Goal: Information Seeking & Learning: Learn about a topic

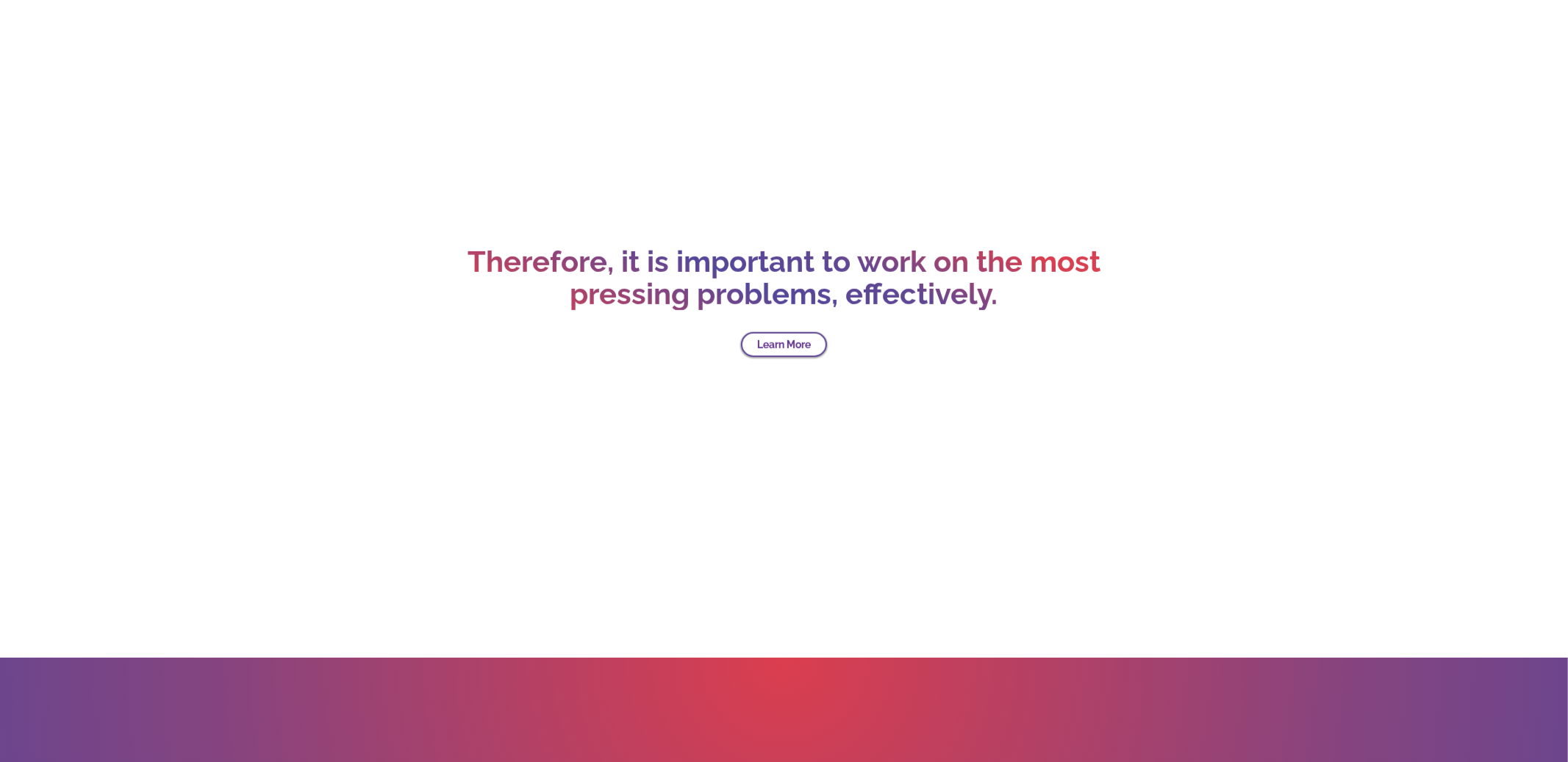
scroll to position [5316, 0]
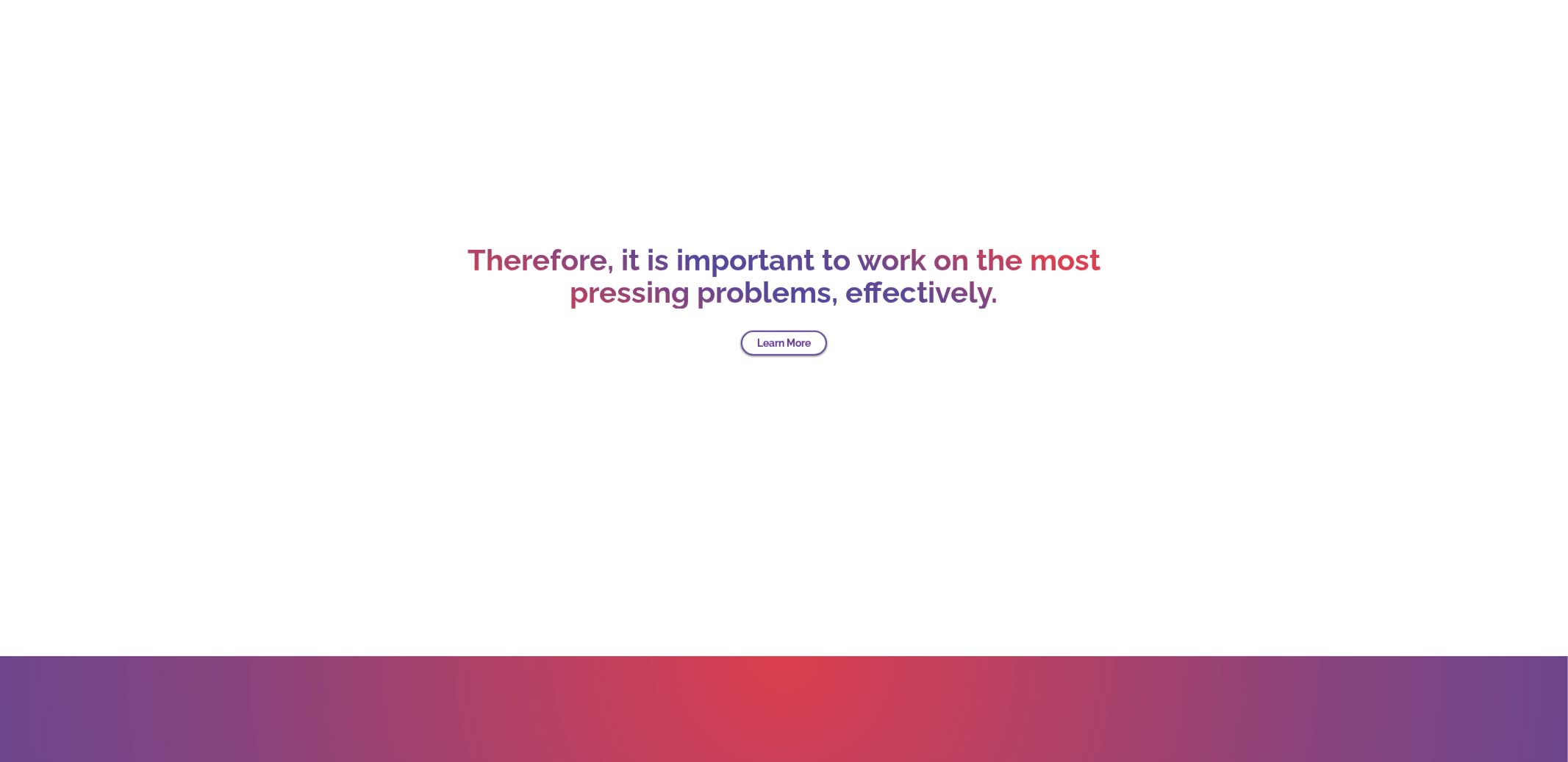
click at [802, 344] on link "Learn More" at bounding box center [784, 342] width 86 height 25
click at [773, 339] on link "Learn More" at bounding box center [784, 342] width 86 height 25
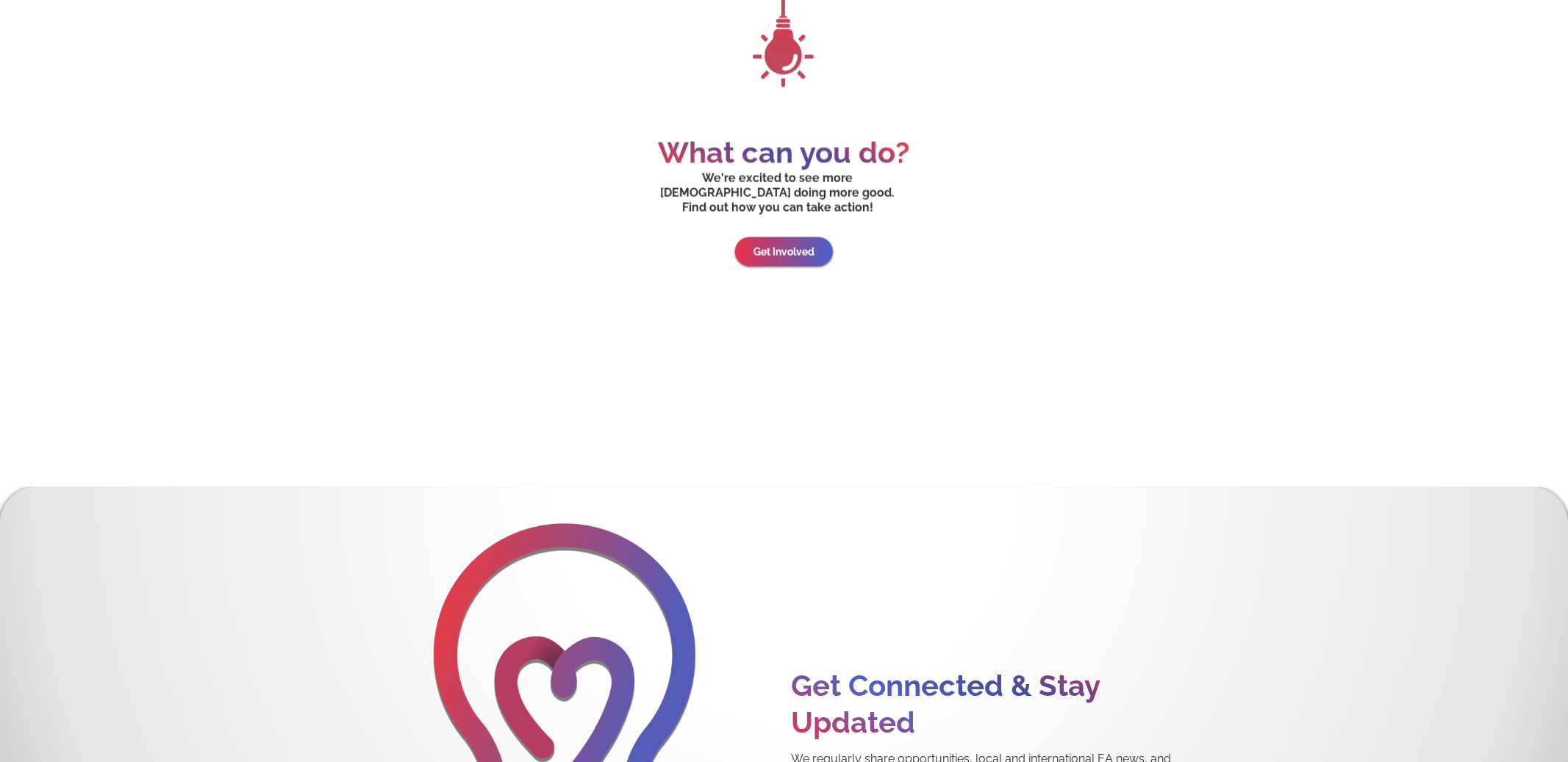
scroll to position [7000, 0]
click at [797, 237] on link "Get Involved" at bounding box center [784, 251] width 97 height 30
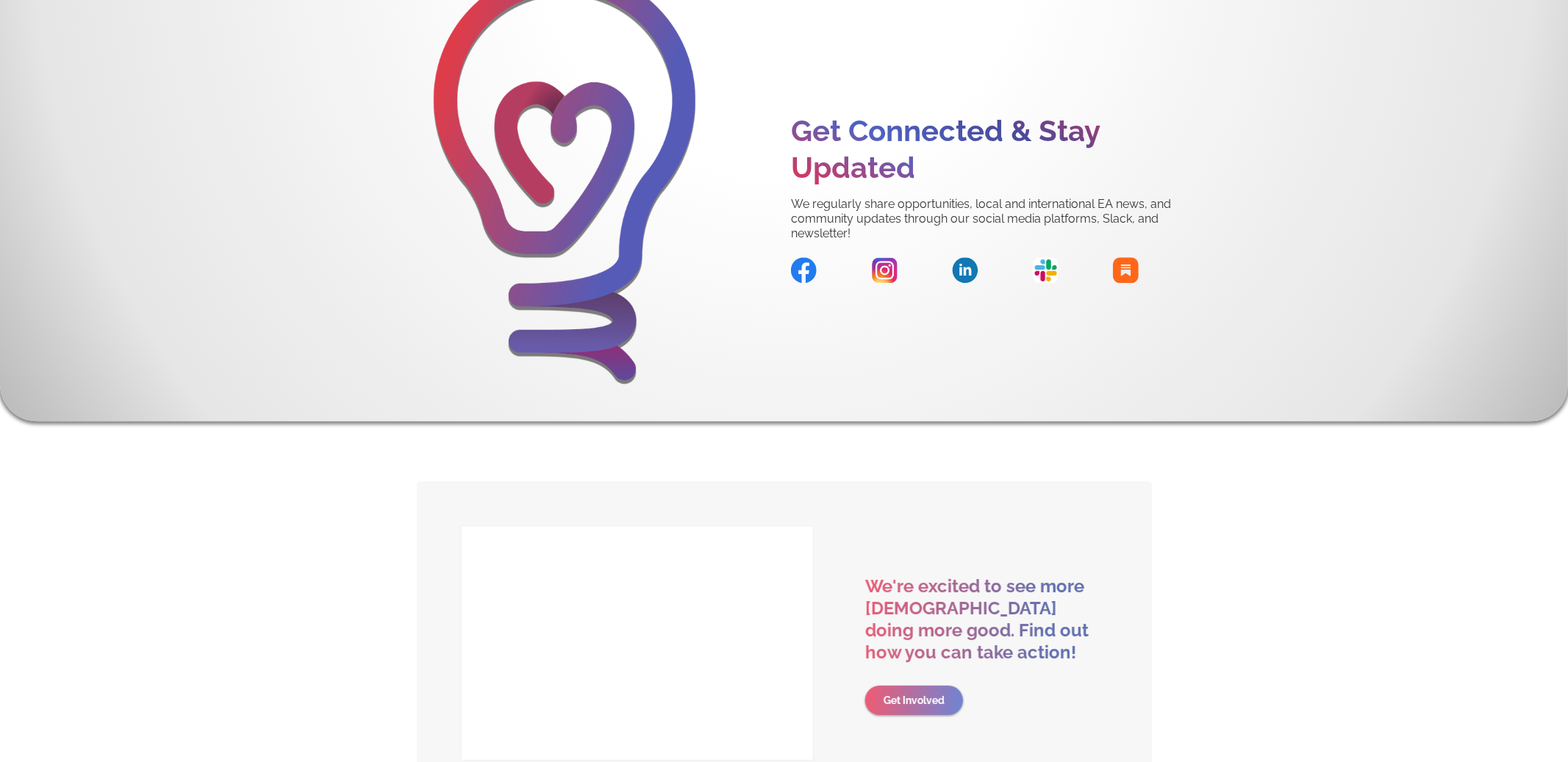
scroll to position [7558, 0]
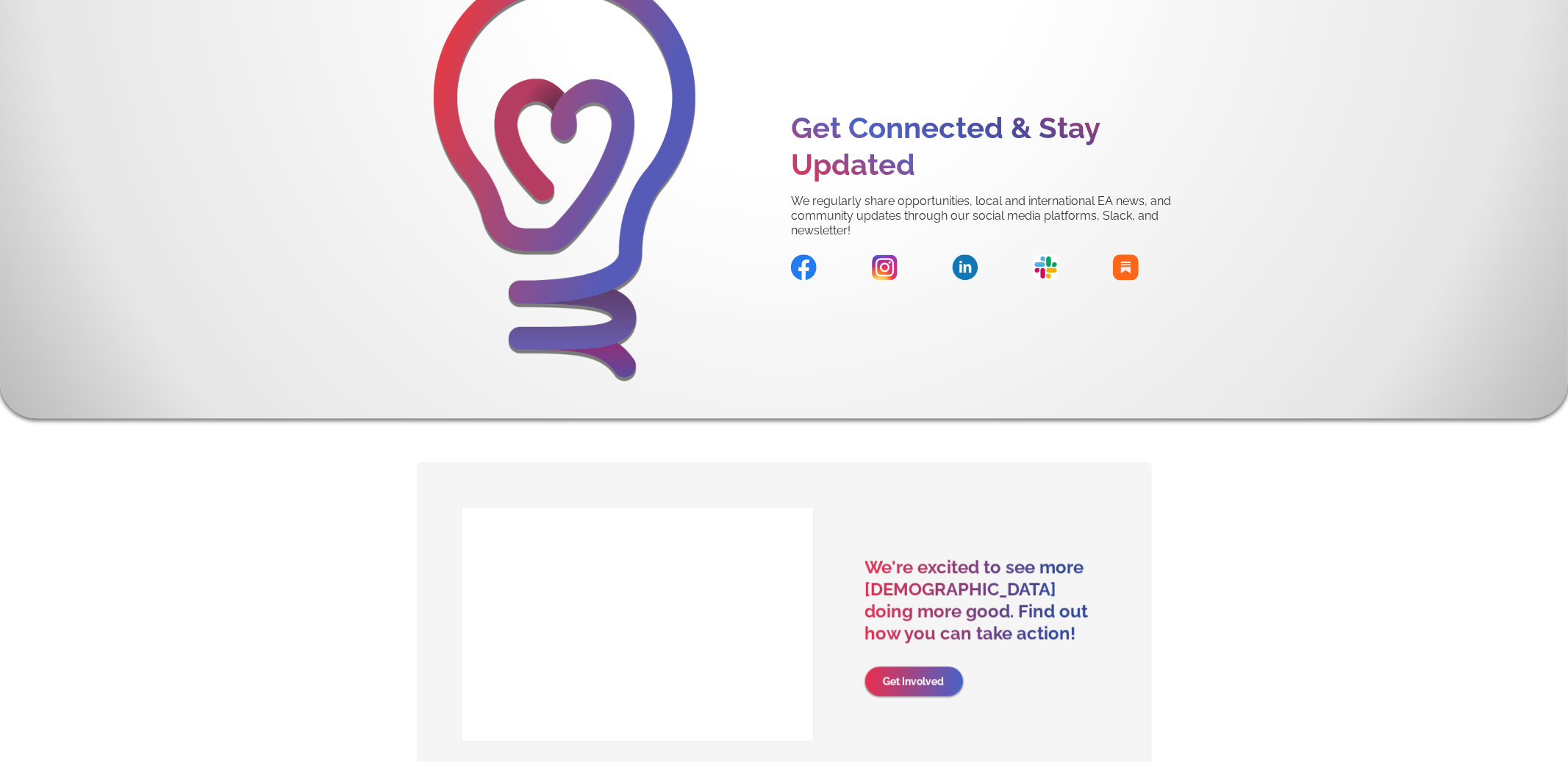
click at [806, 255] on img at bounding box center [804, 267] width 26 height 26
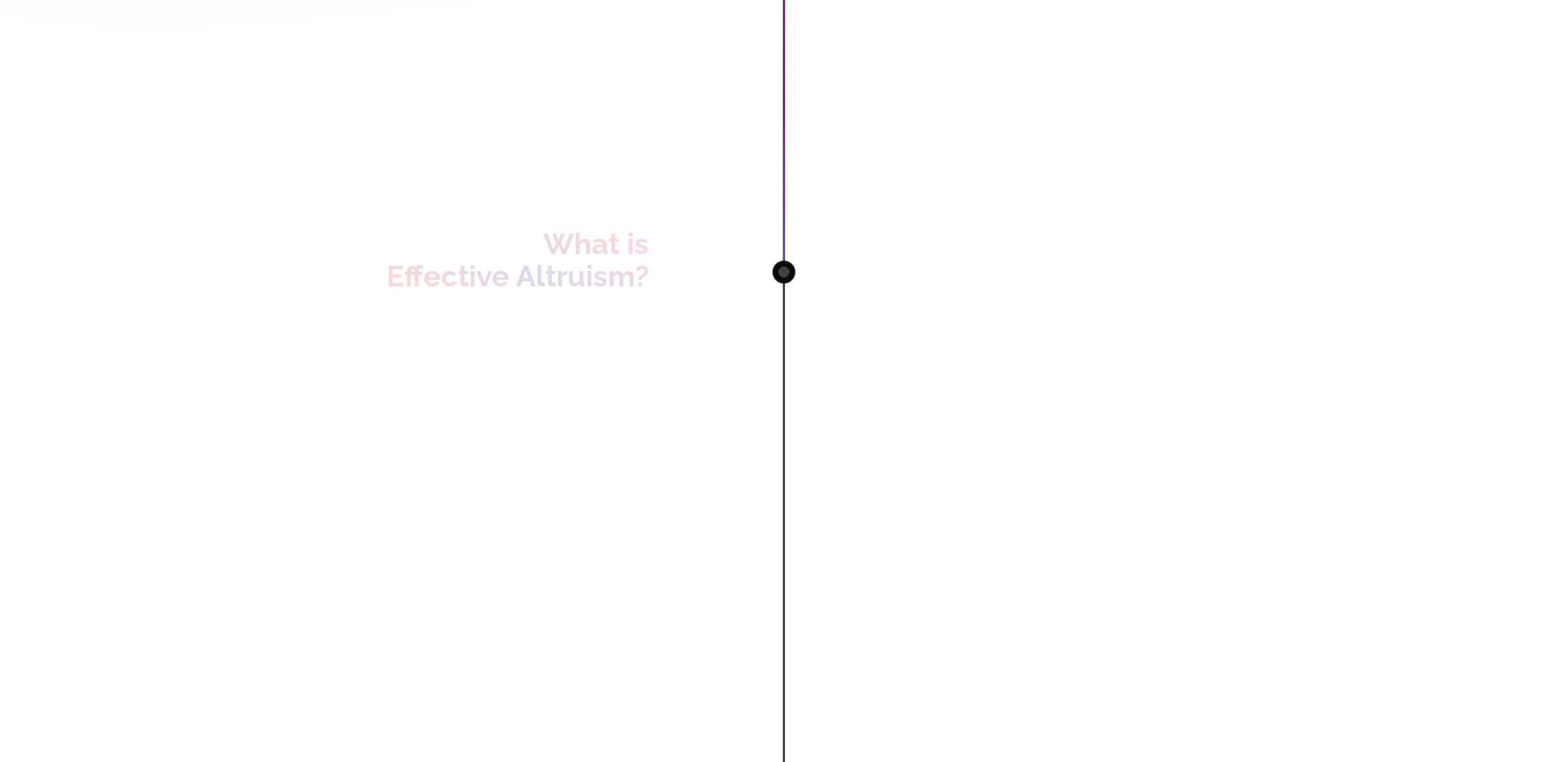
scroll to position [0, 0]
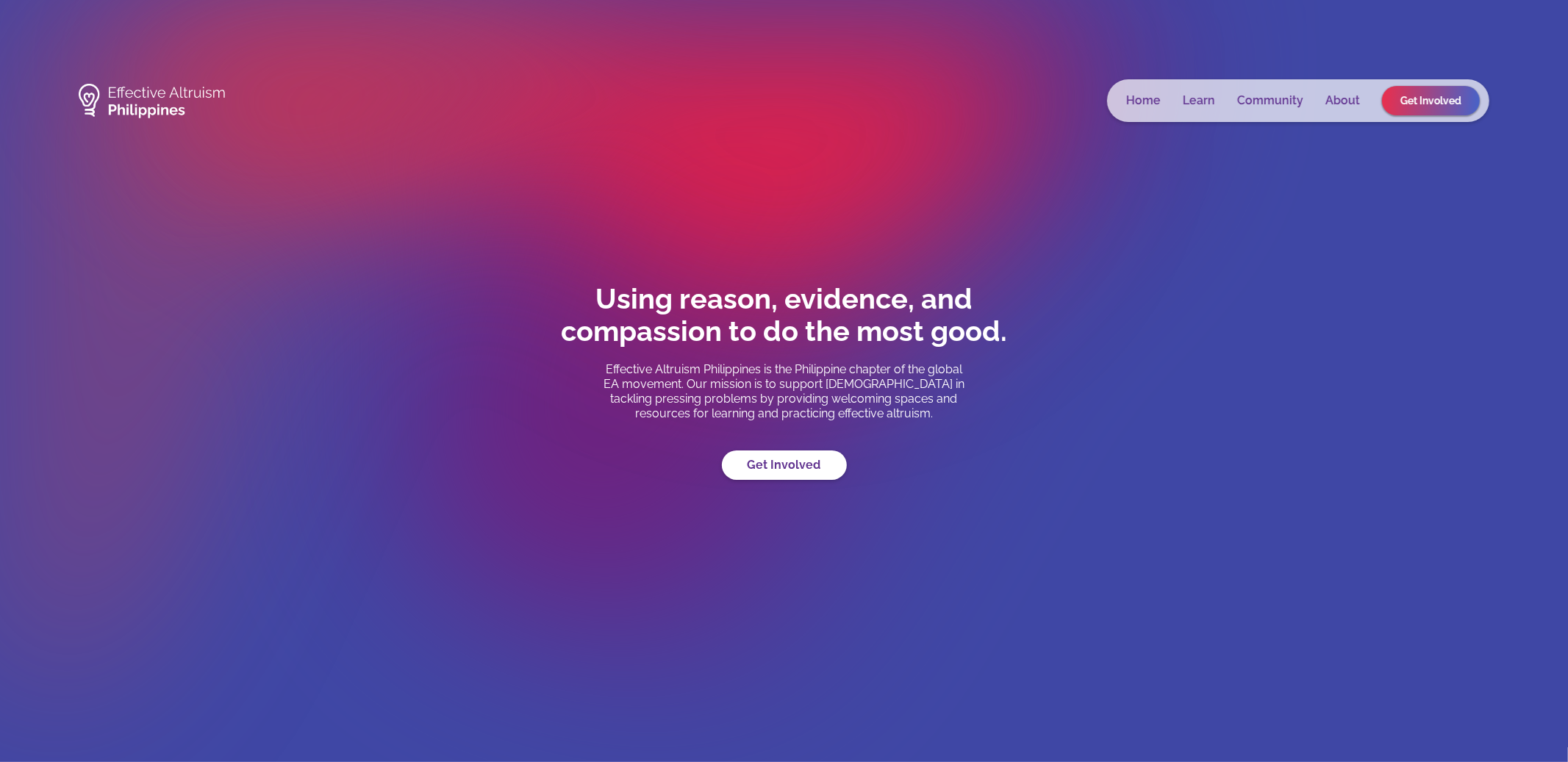
click at [1200, 101] on link "Learn" at bounding box center [1199, 100] width 32 height 14
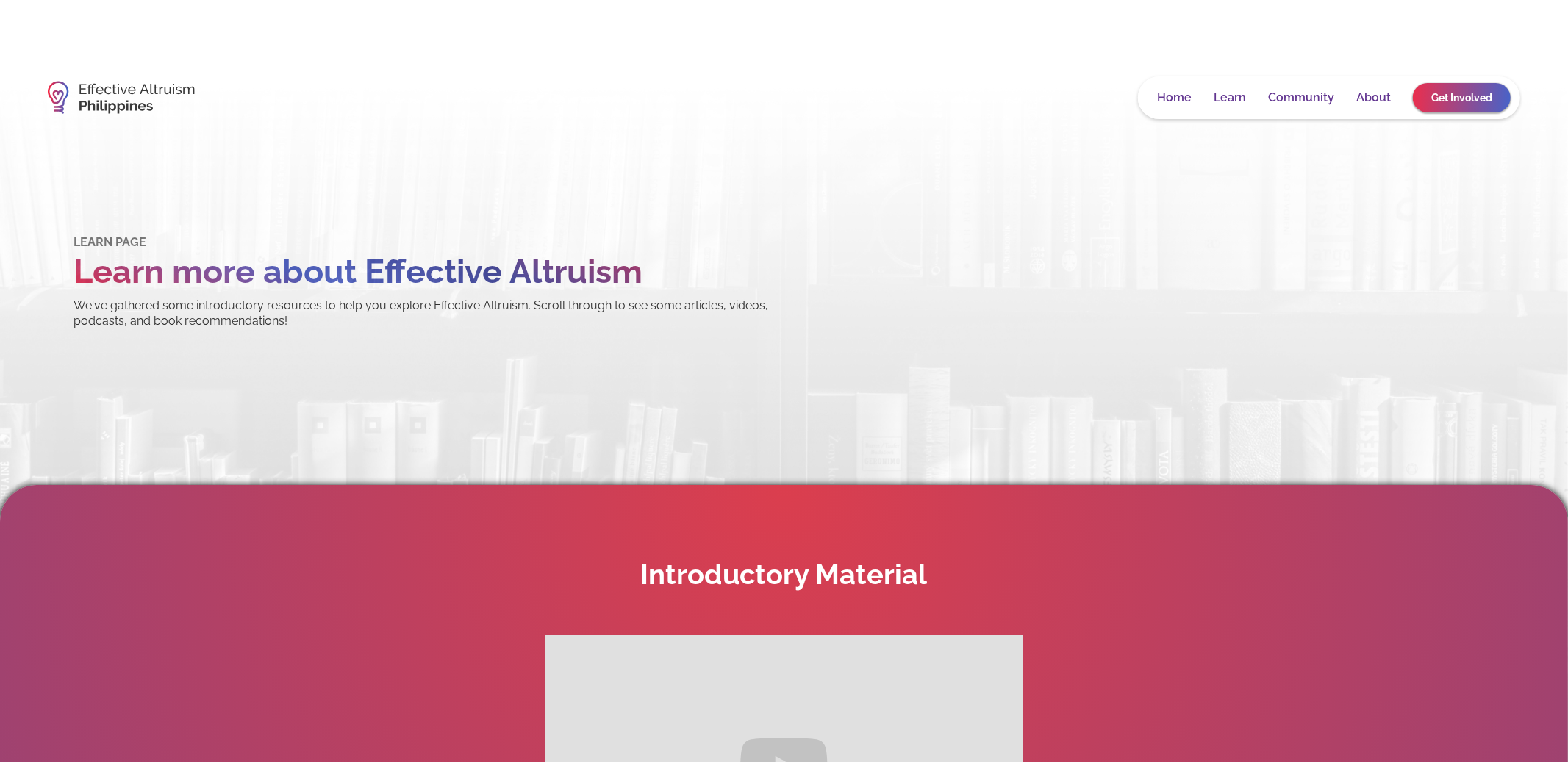
click at [1289, 96] on link "Community" at bounding box center [1301, 97] width 66 height 14
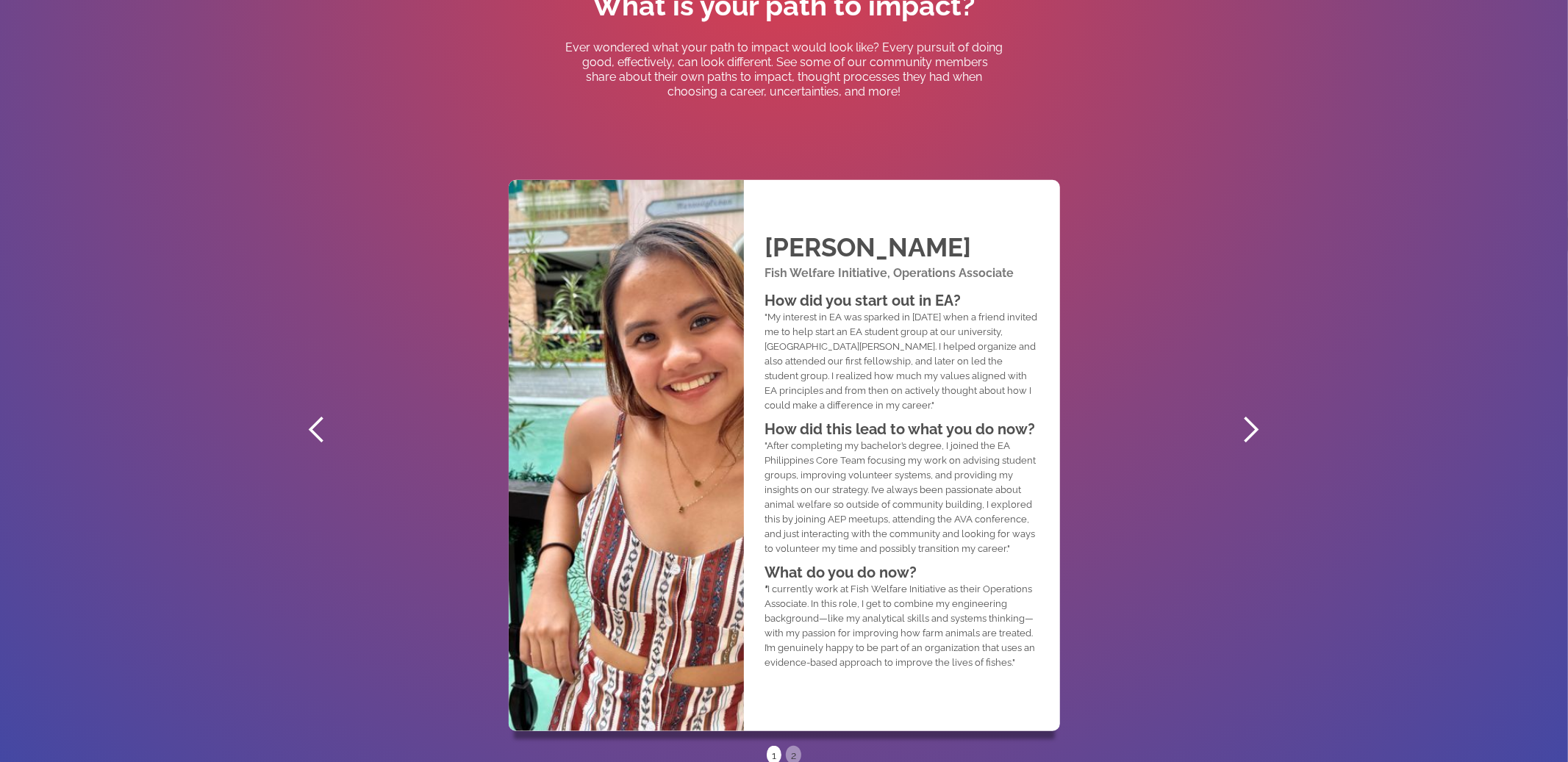
scroll to position [780, 0]
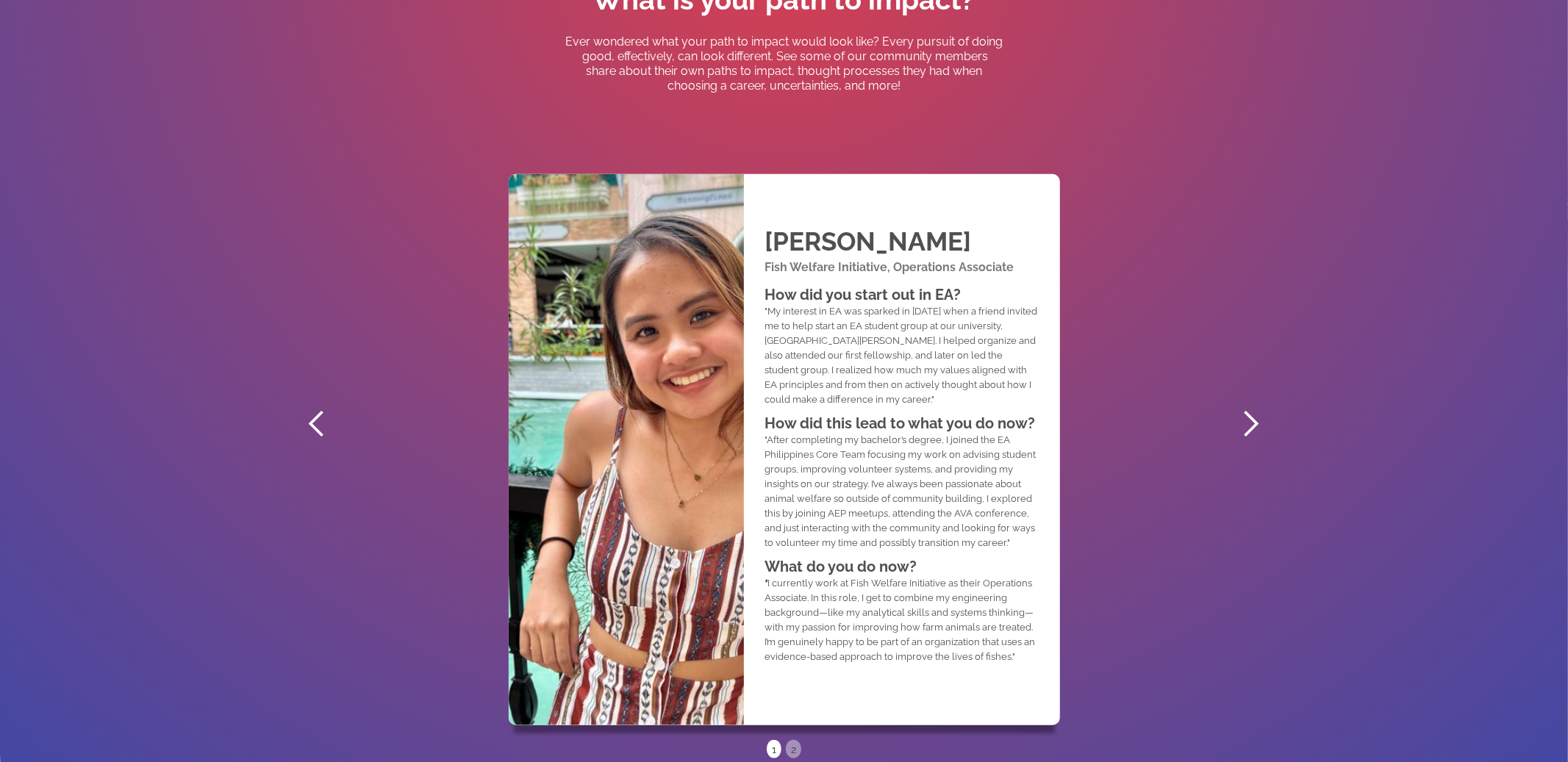
click at [1240, 421] on div "next slide" at bounding box center [1251, 424] width 30 height 30
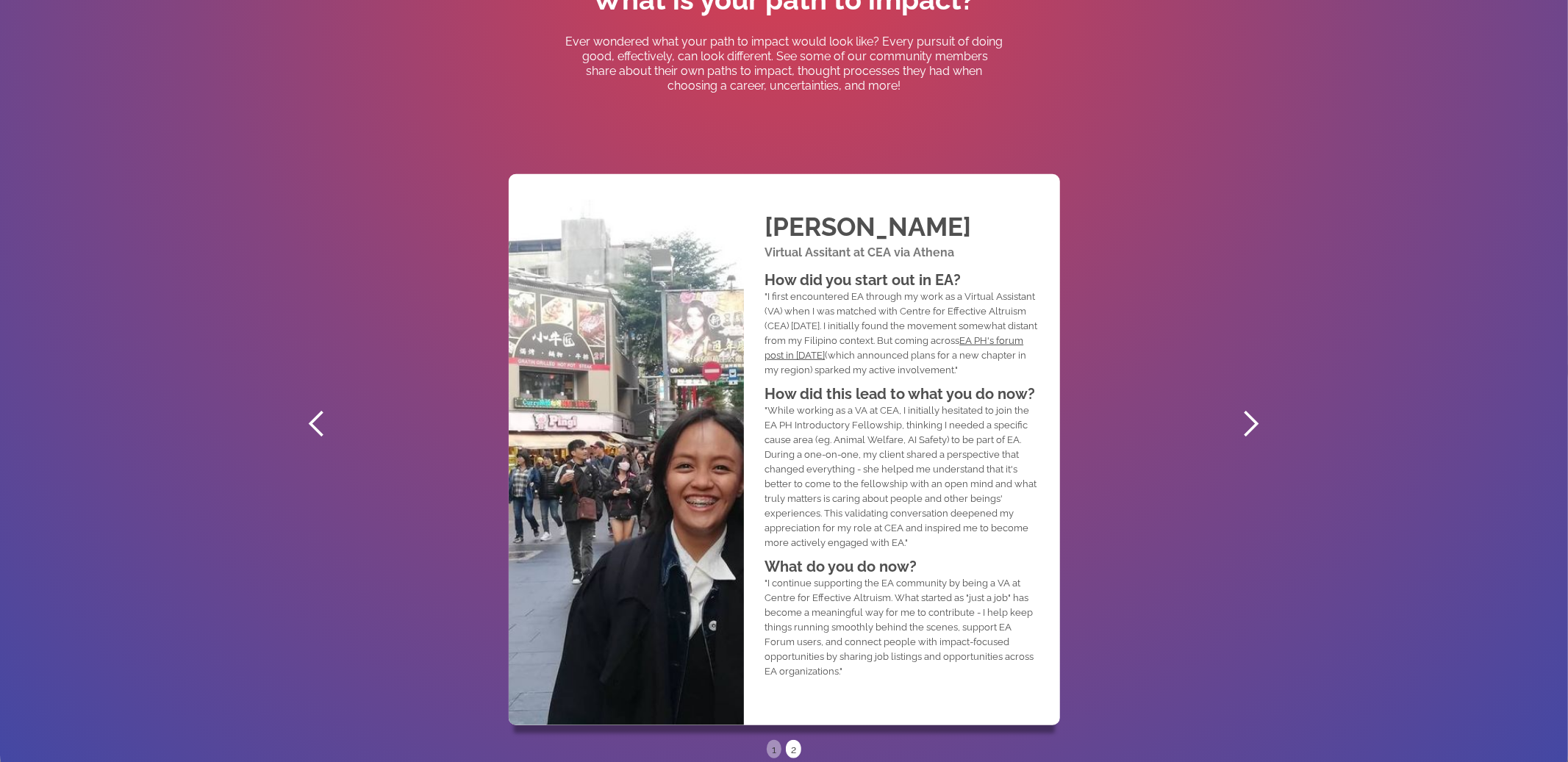
click at [1240, 421] on div "next slide" at bounding box center [1251, 424] width 30 height 30
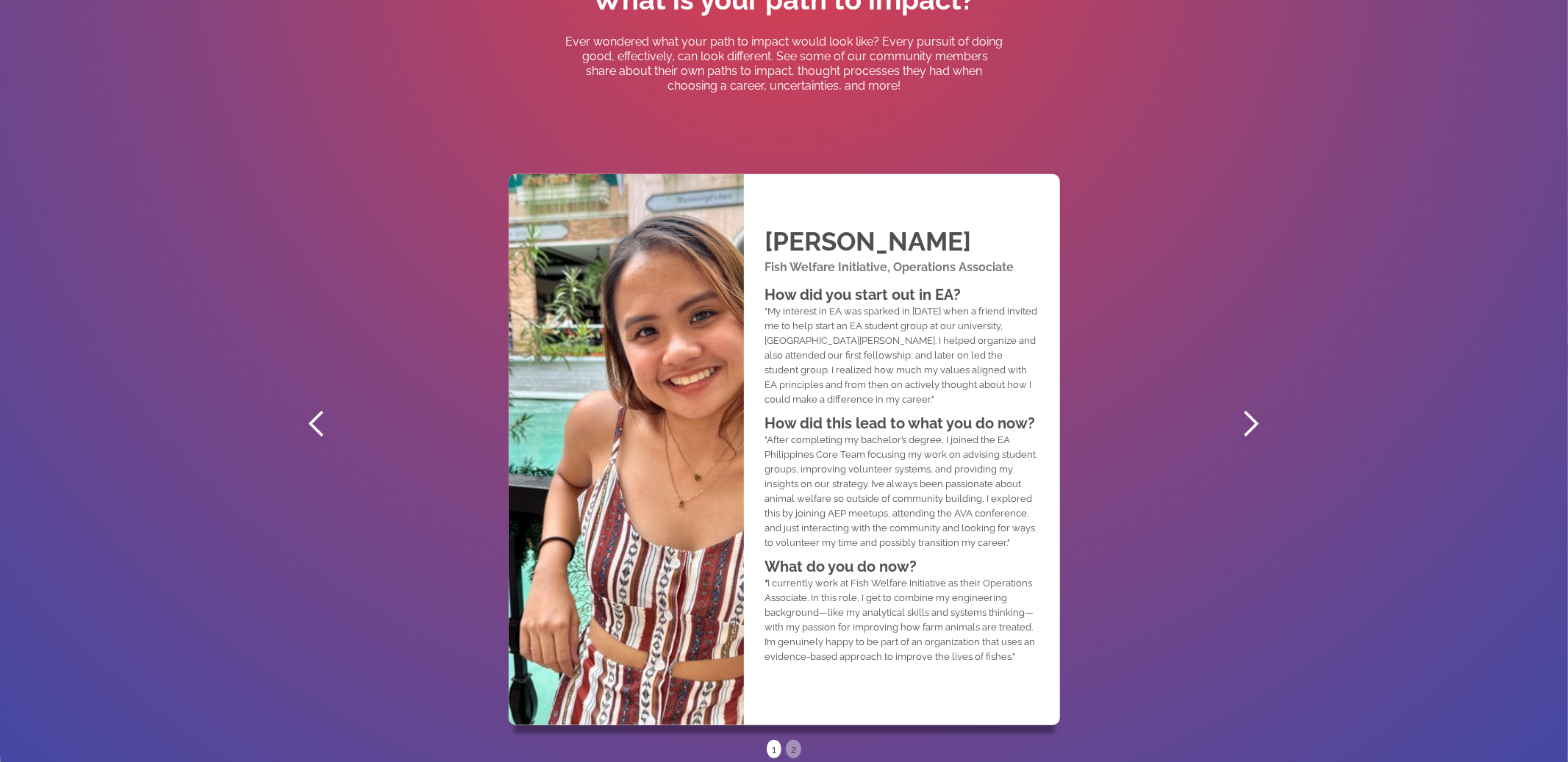
click at [1240, 421] on div "next slide" at bounding box center [1251, 424] width 30 height 30
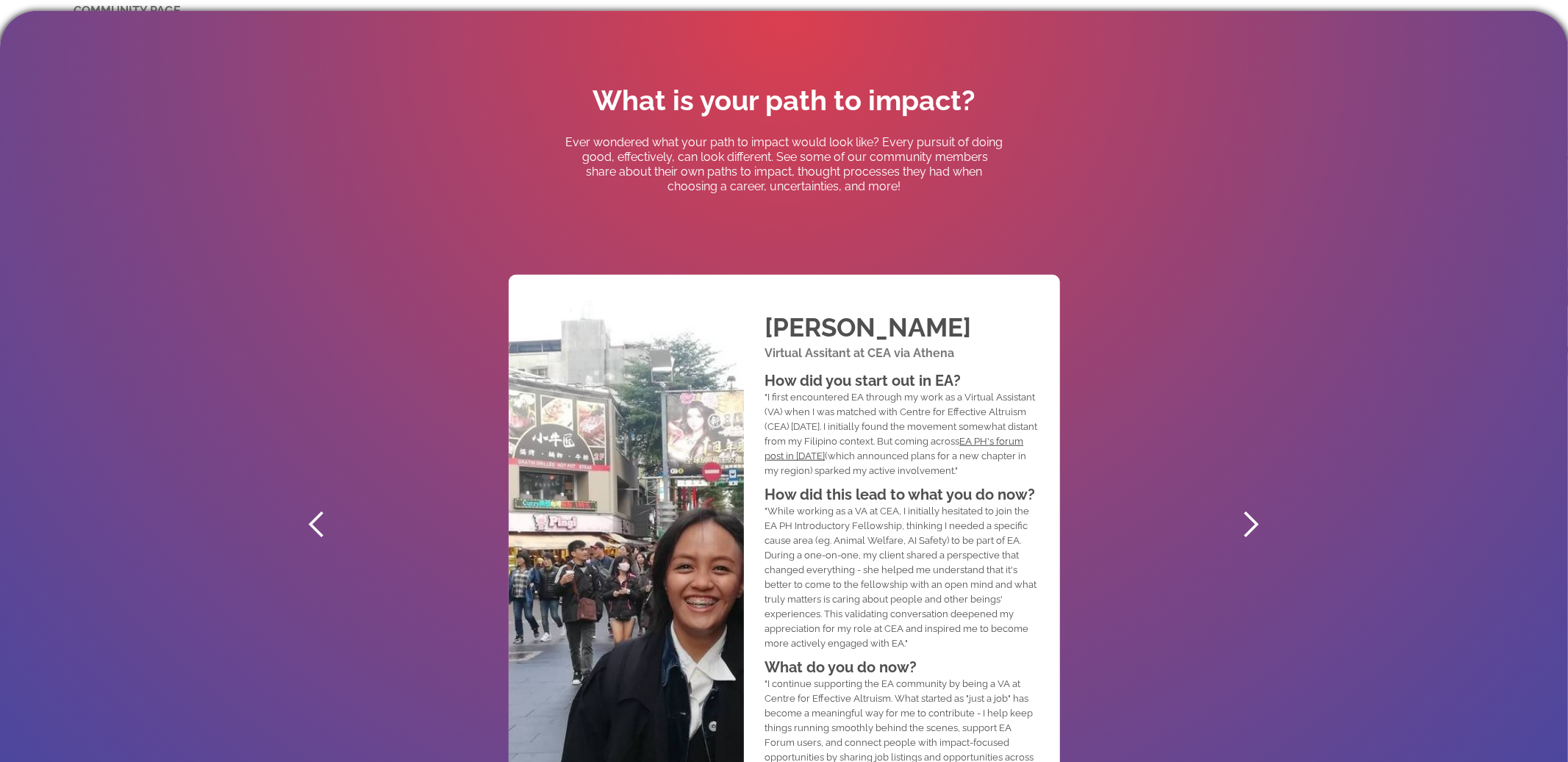
scroll to position [707, 0]
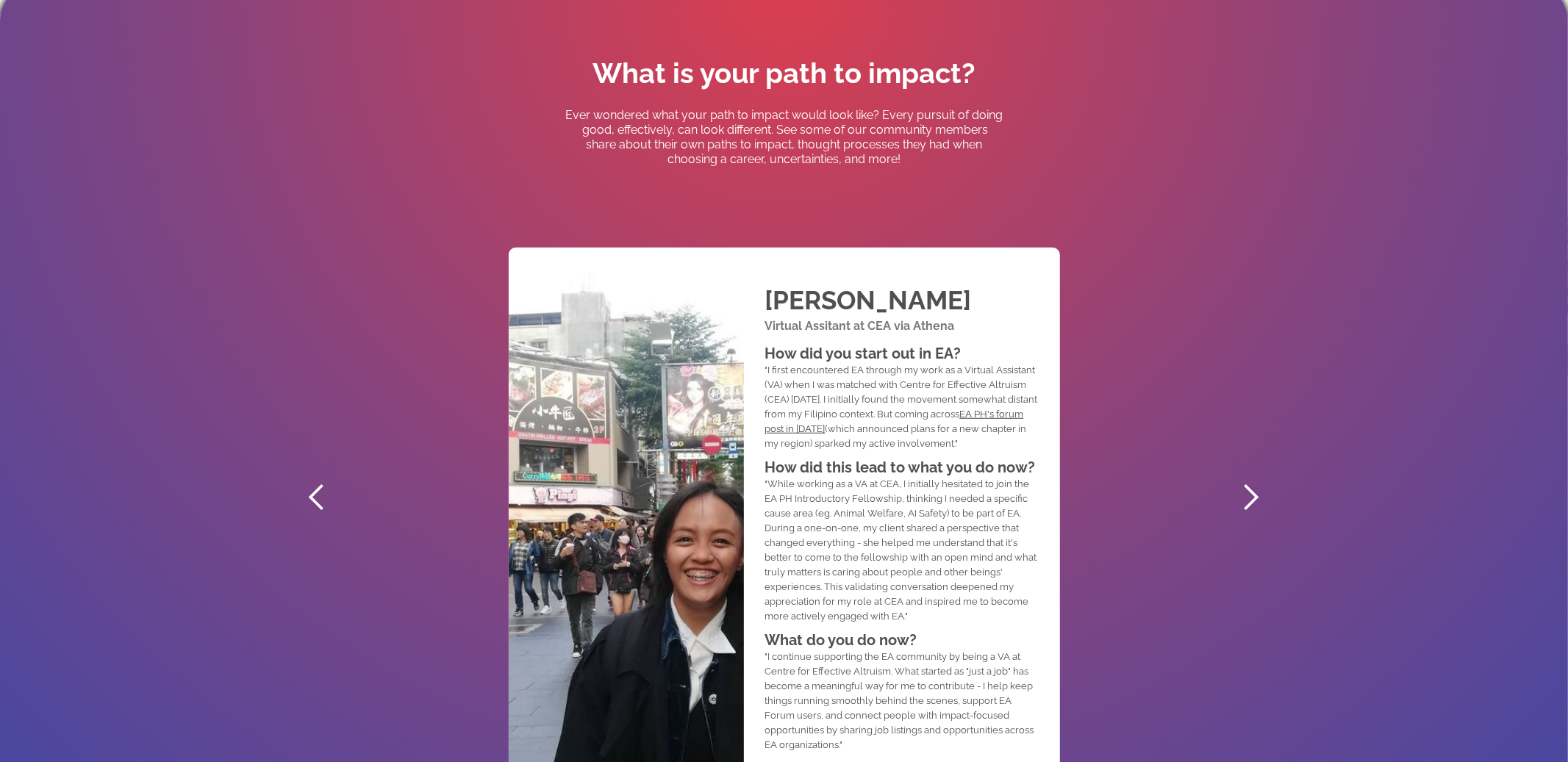
click at [1244, 468] on div "next slide" at bounding box center [1250, 497] width 59 height 662
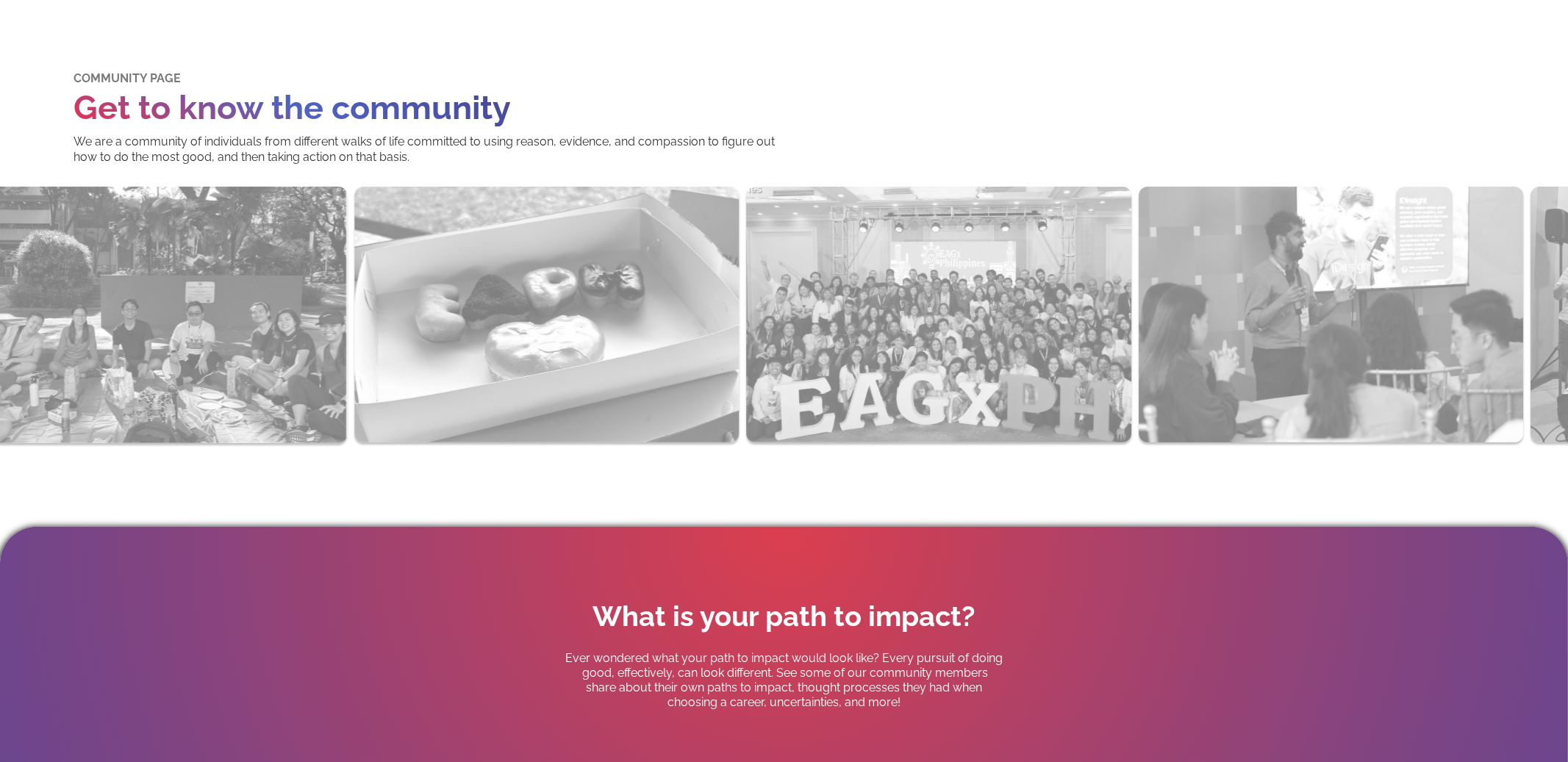
scroll to position [0, 0]
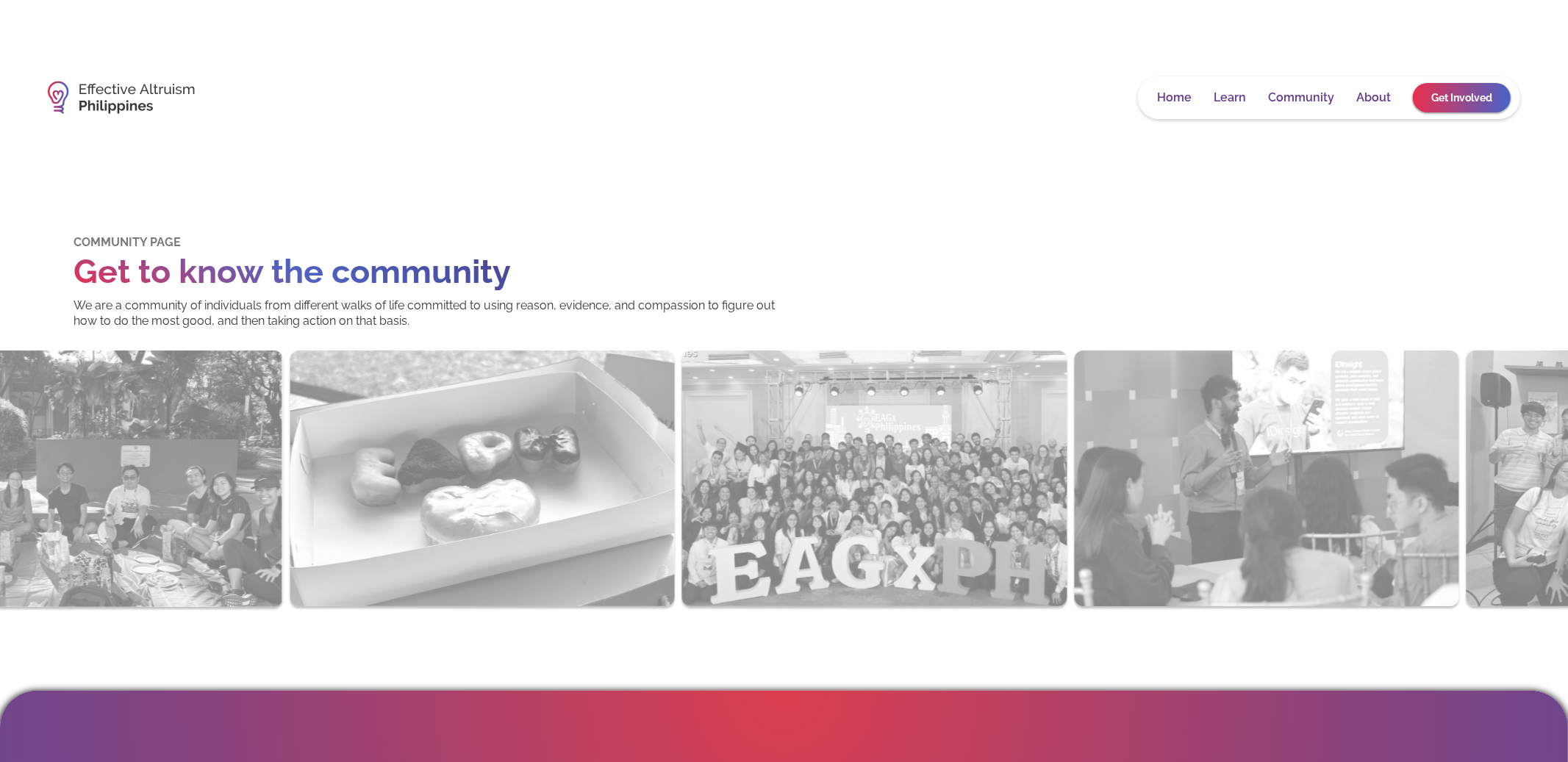
click at [1370, 94] on link "About" at bounding box center [1373, 97] width 35 height 14
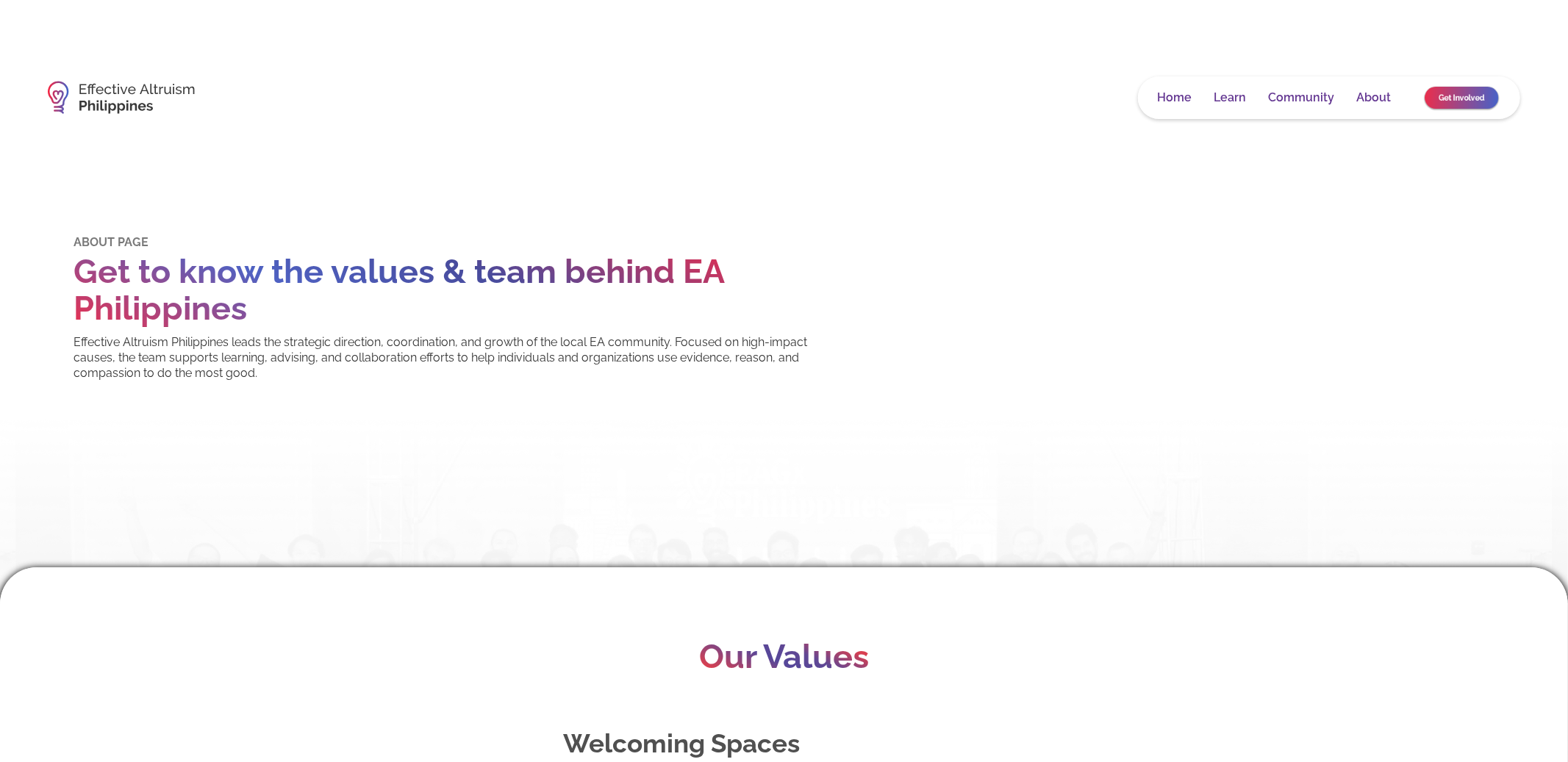
click at [1454, 94] on link "Get Involved" at bounding box center [1461, 98] width 73 height 22
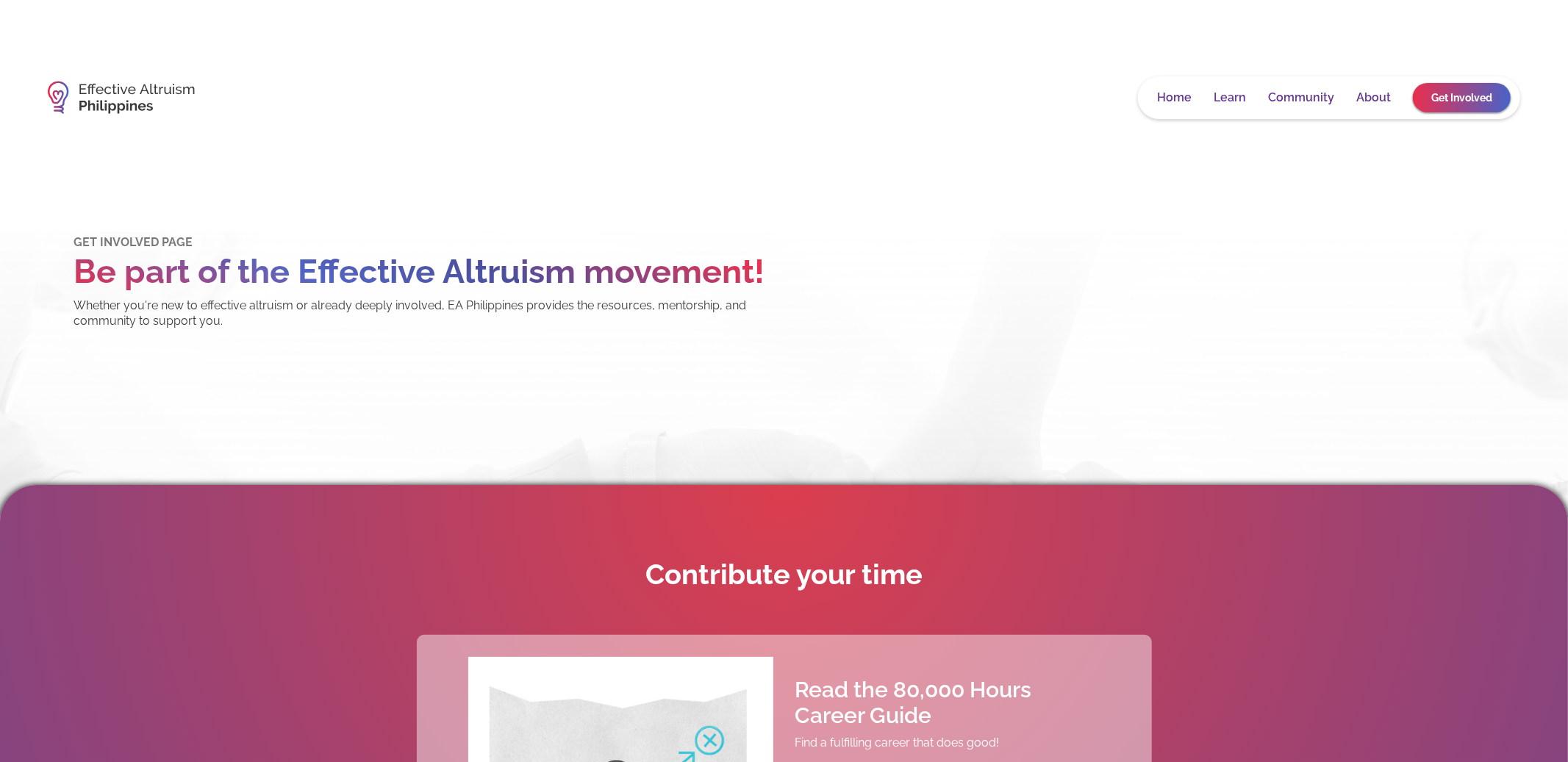
click at [164, 82] on img at bounding box center [121, 97] width 147 height 48
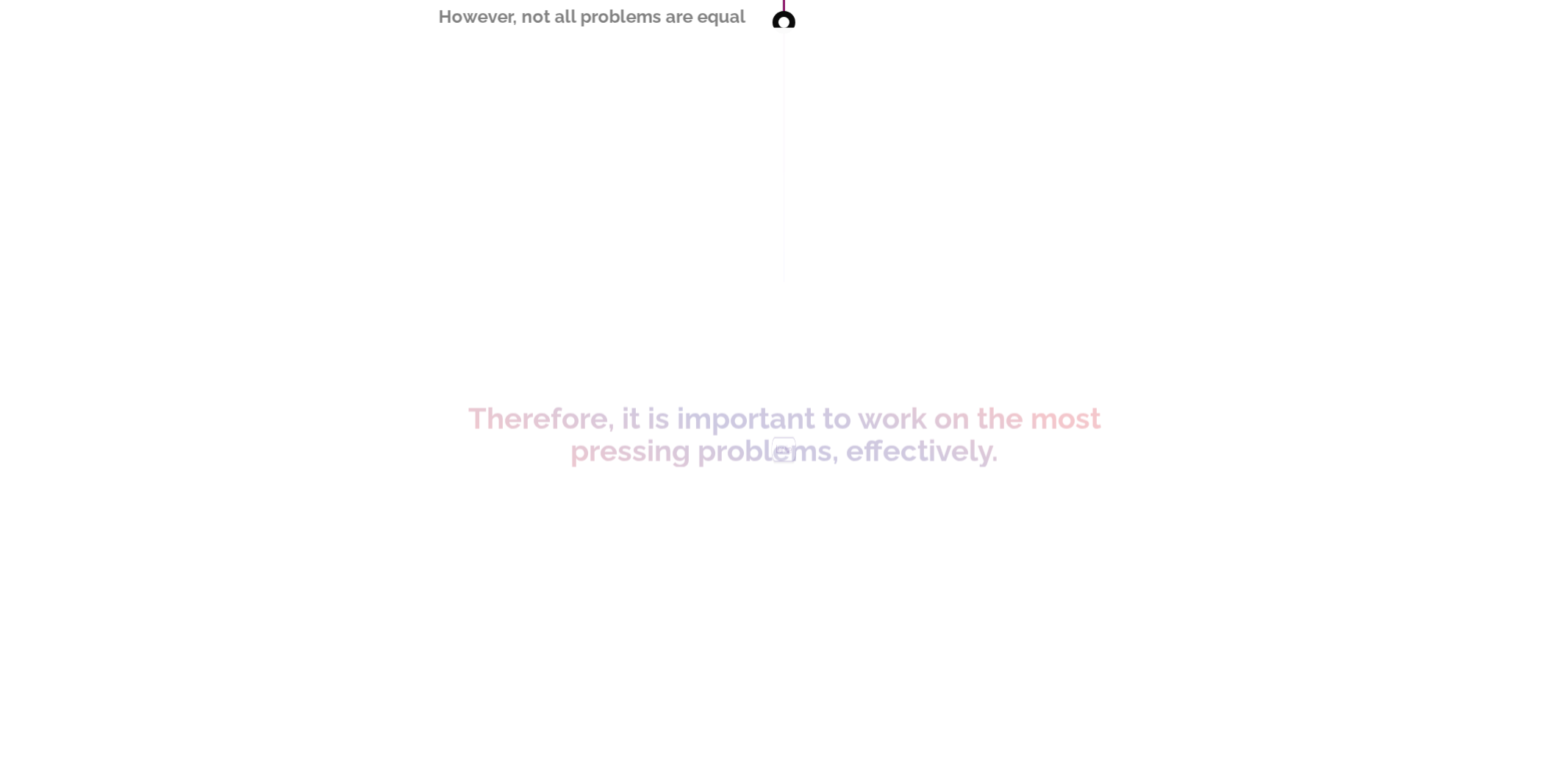
scroll to position [5434, 0]
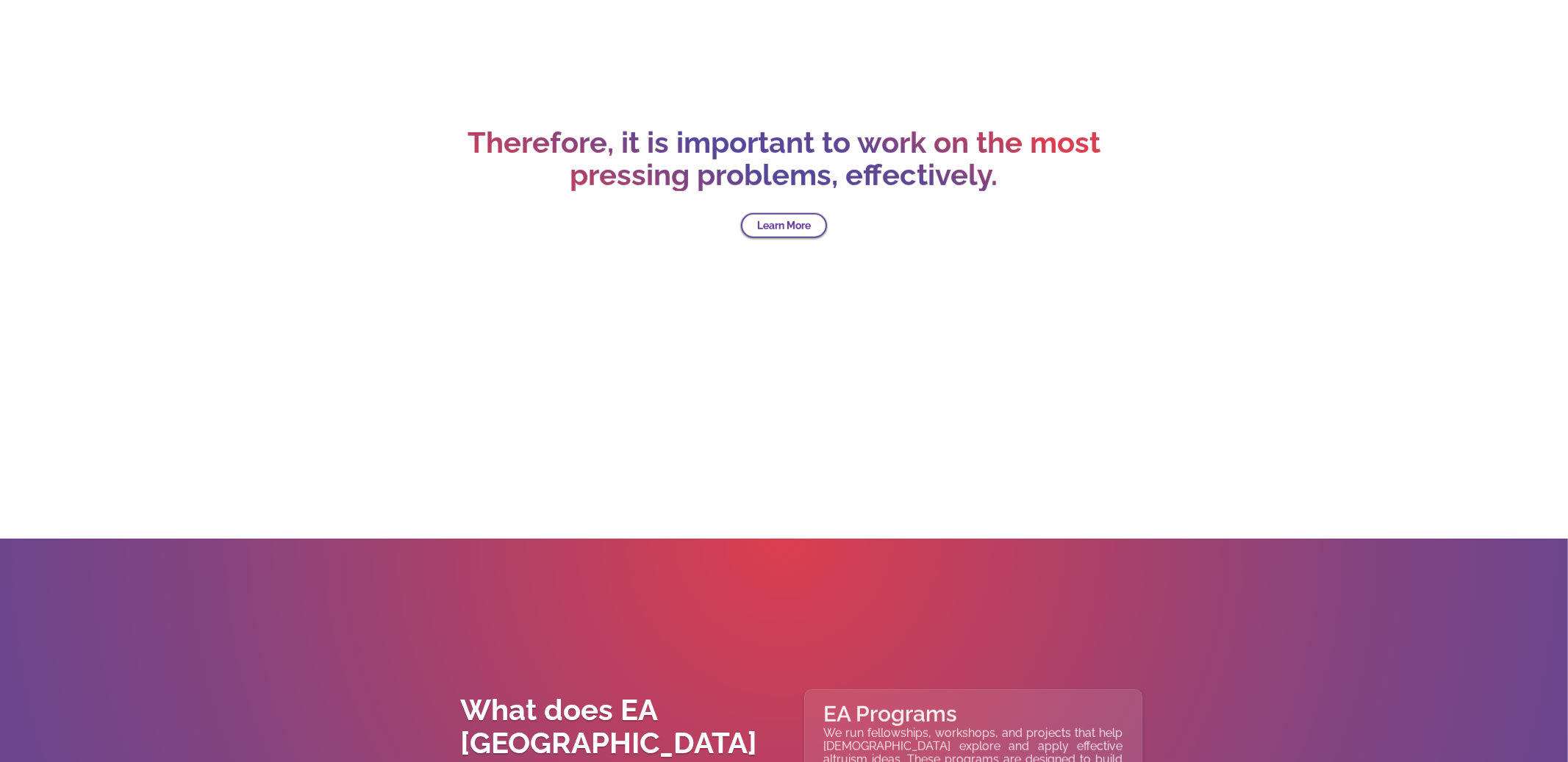
click at [796, 218] on link "Learn More" at bounding box center [784, 225] width 86 height 25
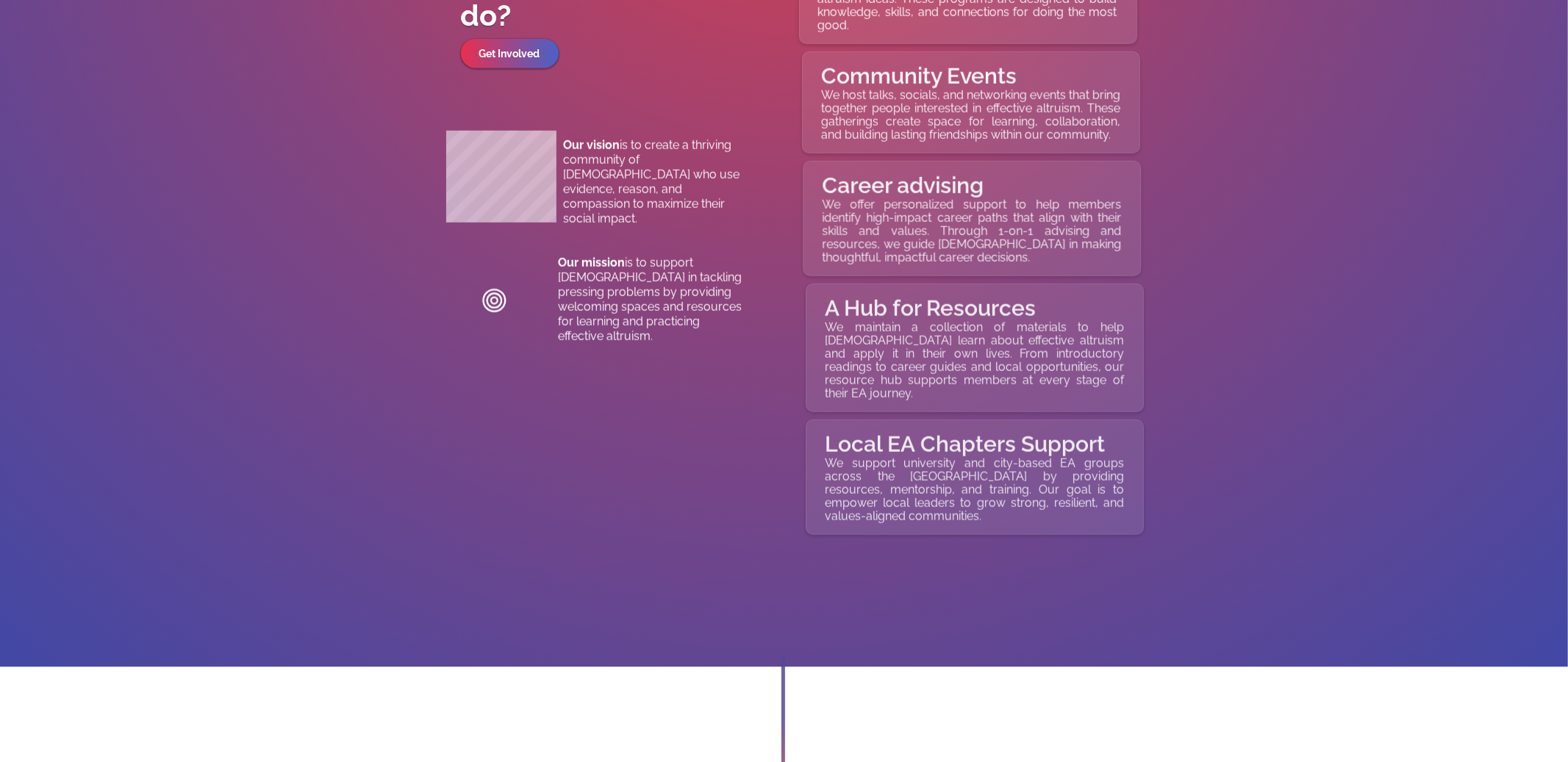
scroll to position [6169, 0]
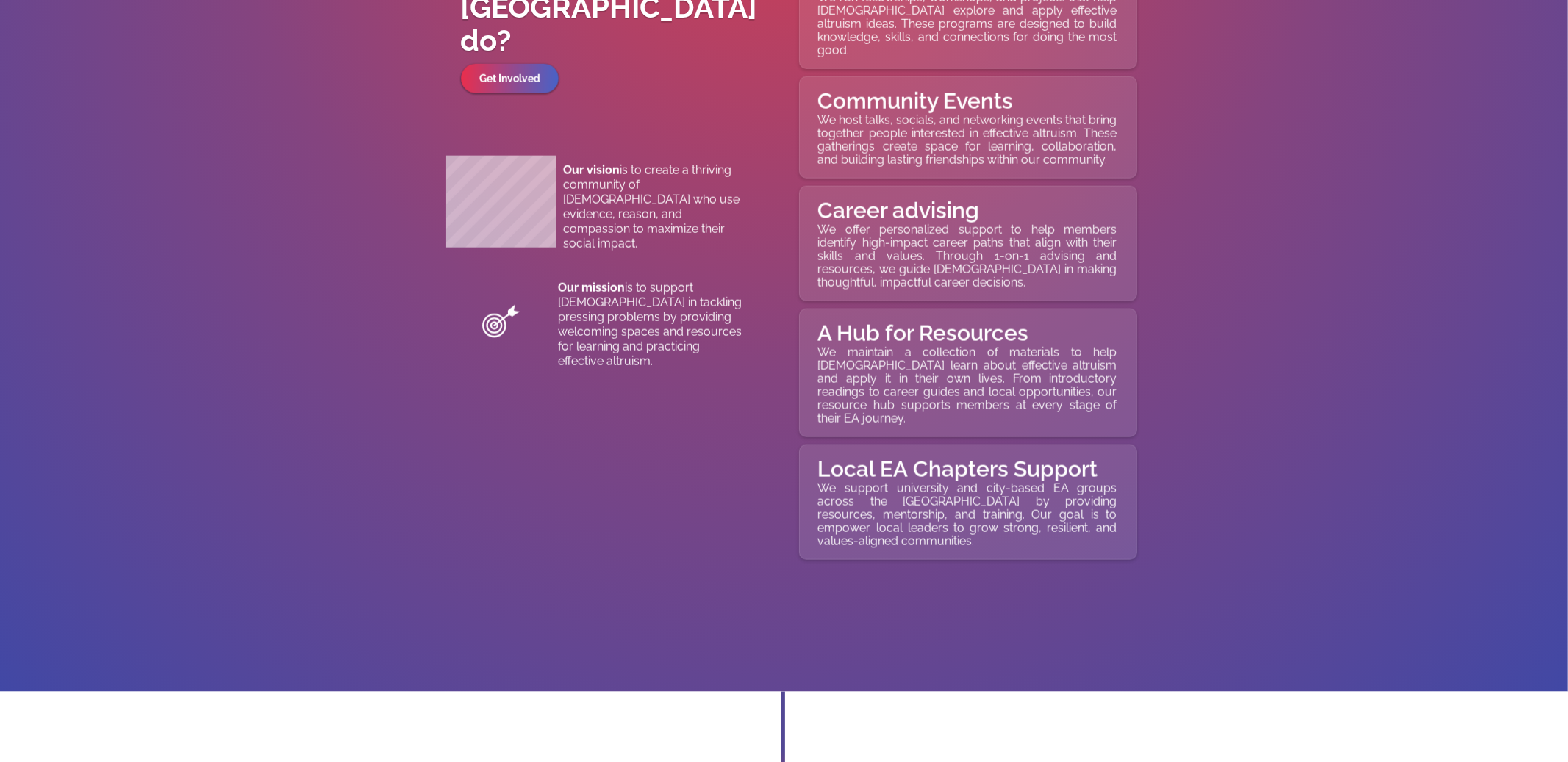
click at [492, 64] on link "Get Involved" at bounding box center [509, 78] width 97 height 30
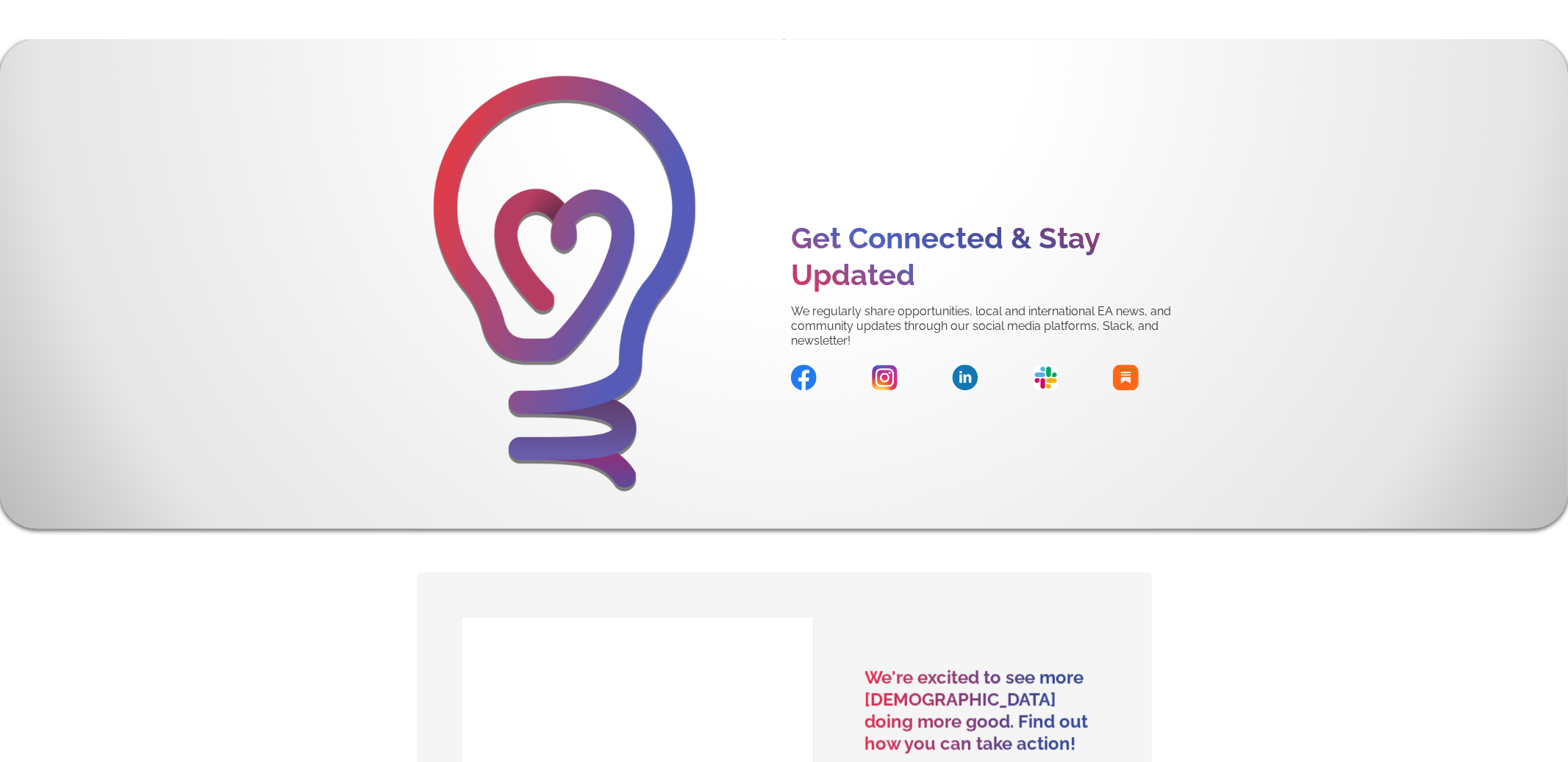
scroll to position [7602, 0]
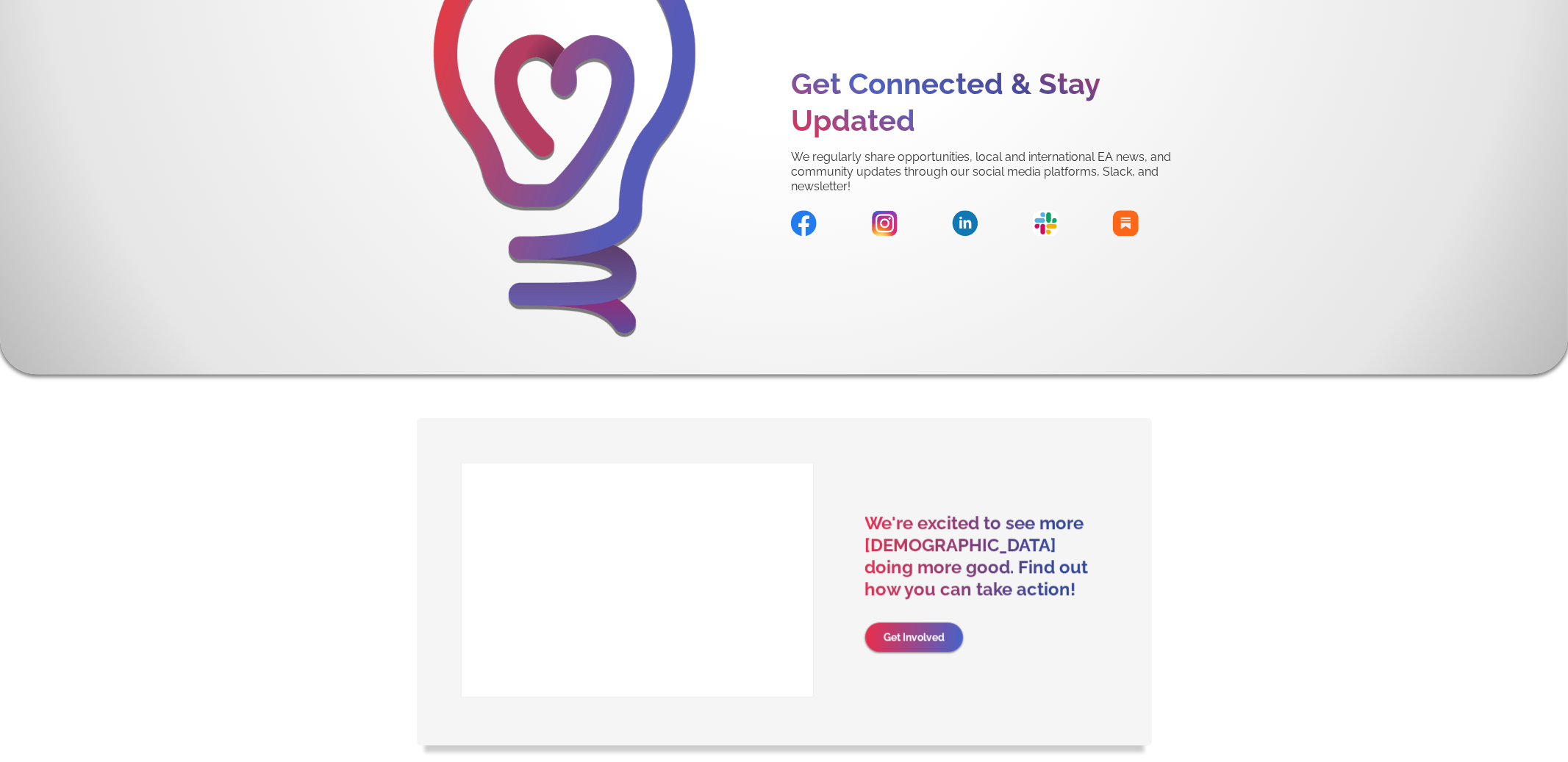
click at [917, 622] on link "Get Involved" at bounding box center [914, 637] width 98 height 30
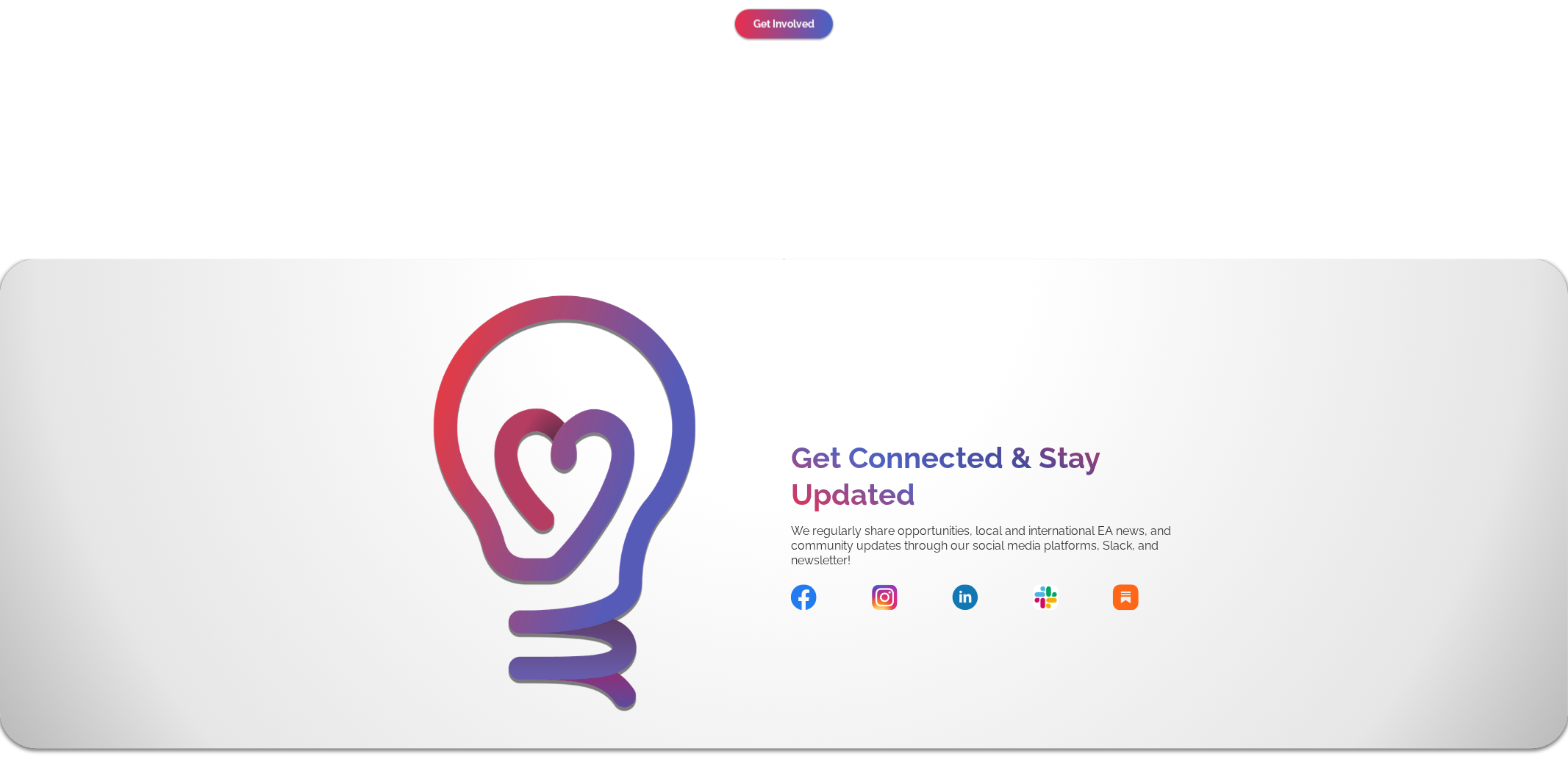
scroll to position [7174, 0]
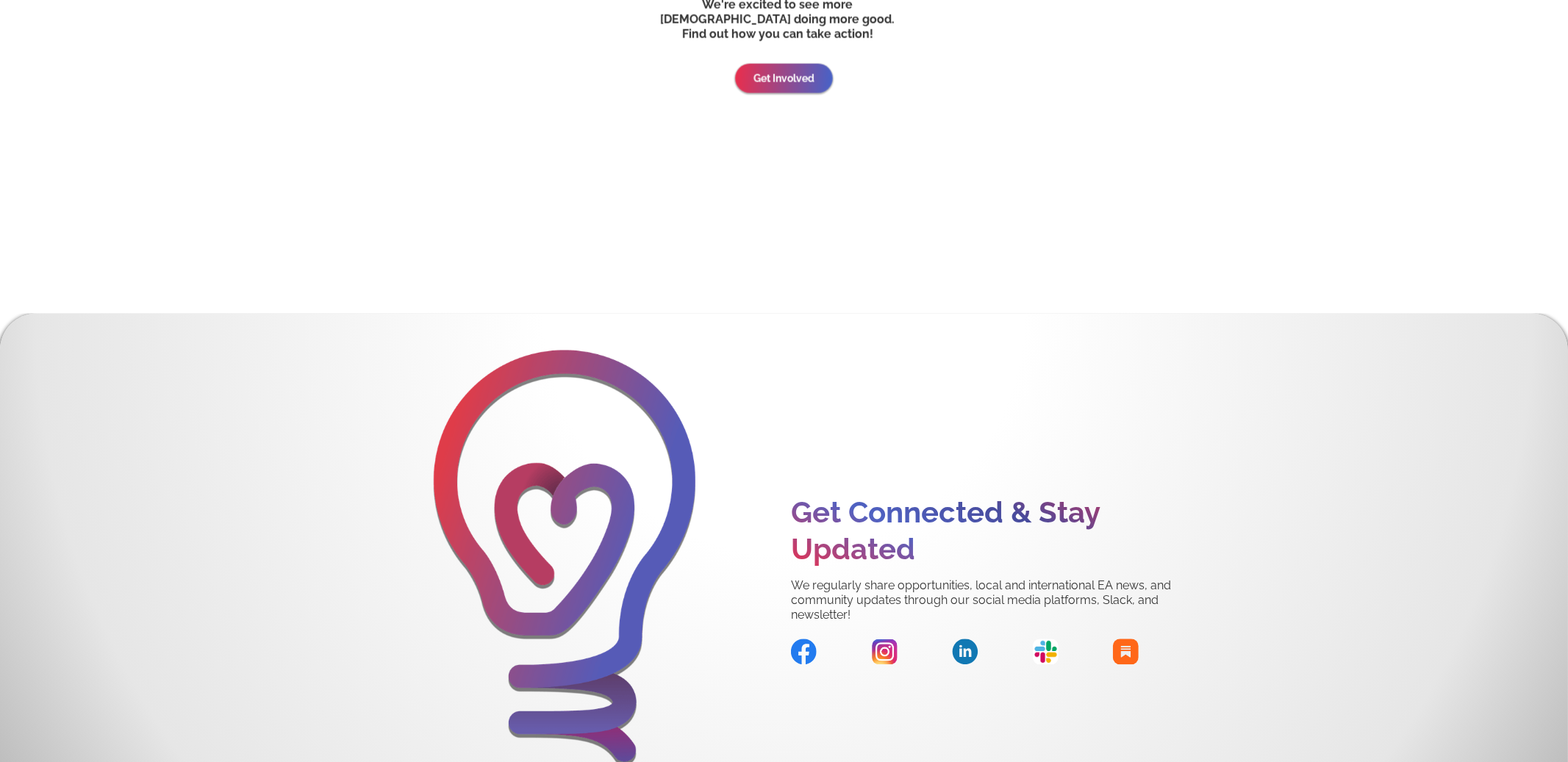
click at [778, 63] on link "Get Involved" at bounding box center [784, 77] width 97 height 30
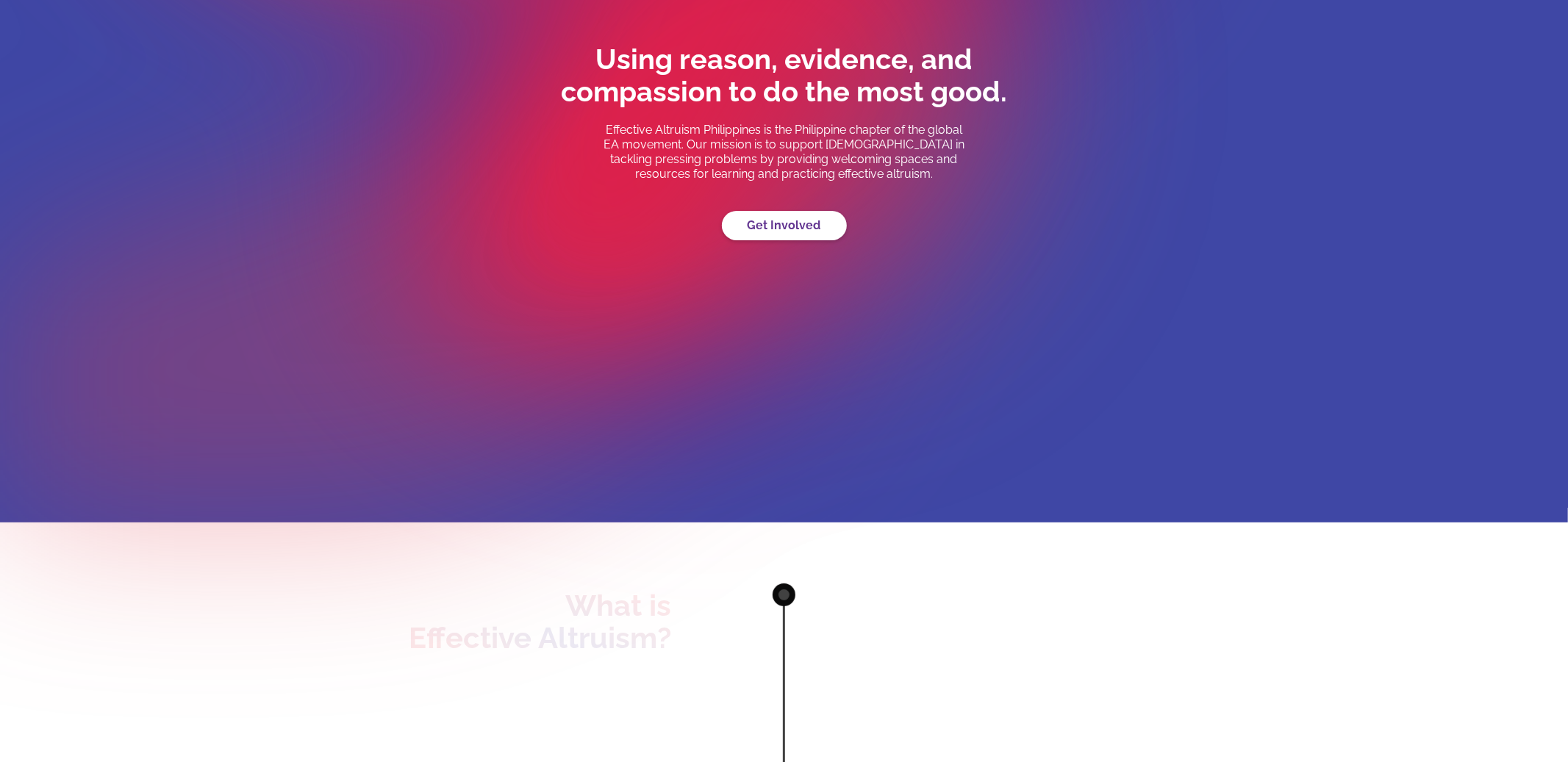
scroll to position [0, 0]
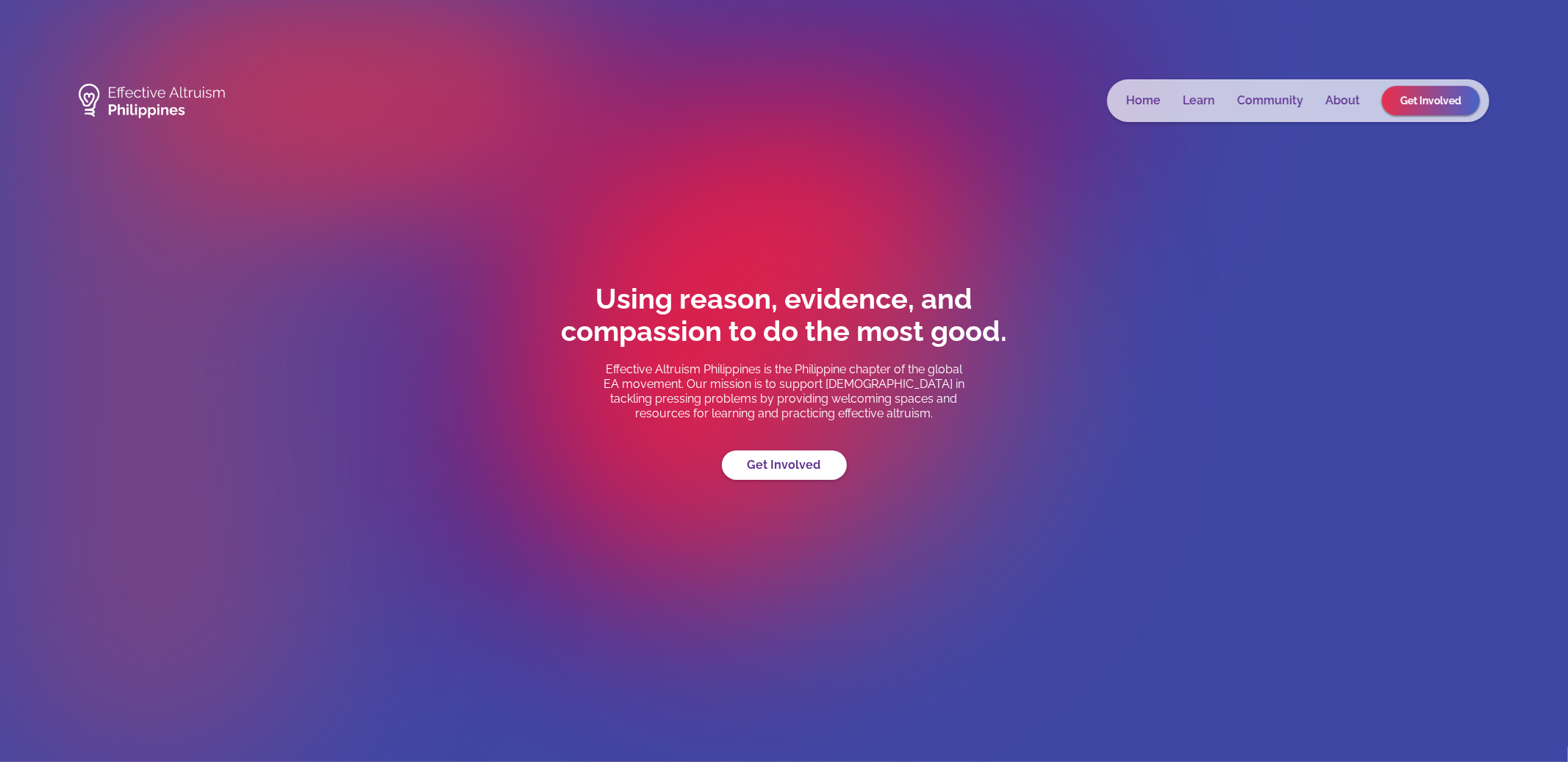
click at [1266, 100] on link "Community" at bounding box center [1270, 100] width 66 height 14
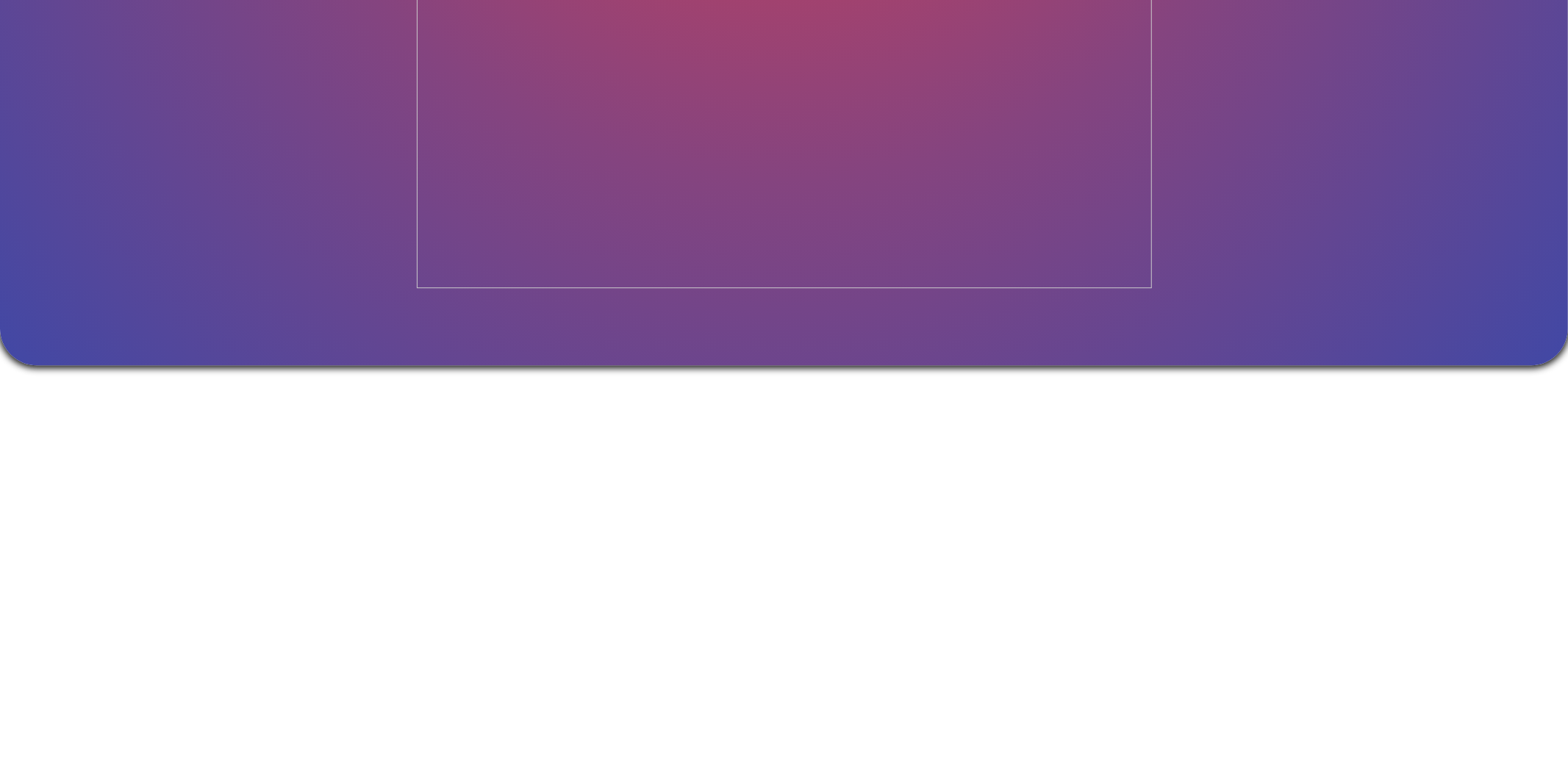
scroll to position [3377, 0]
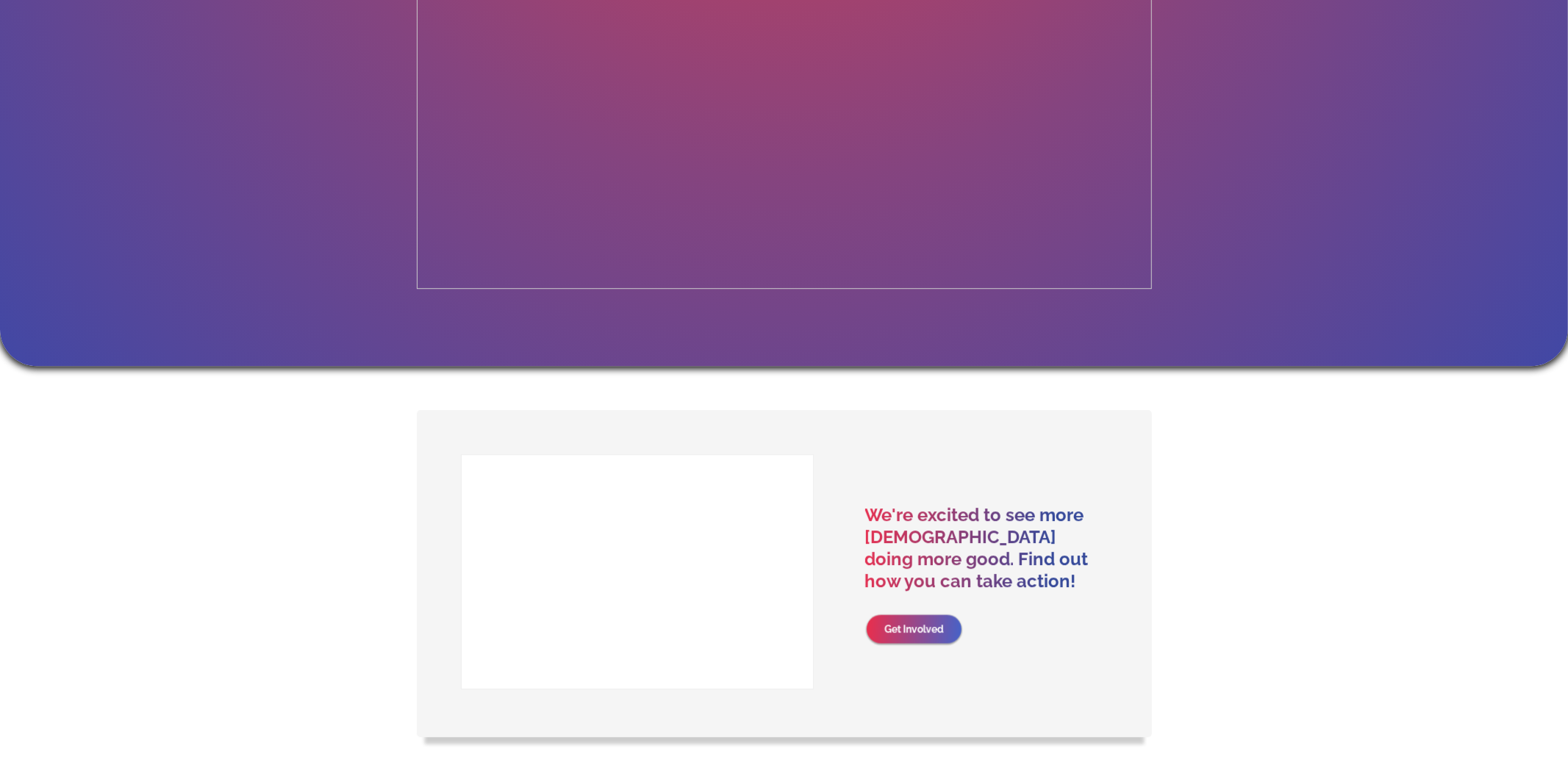
click at [916, 614] on link "Get Involved" at bounding box center [913, 628] width 95 height 29
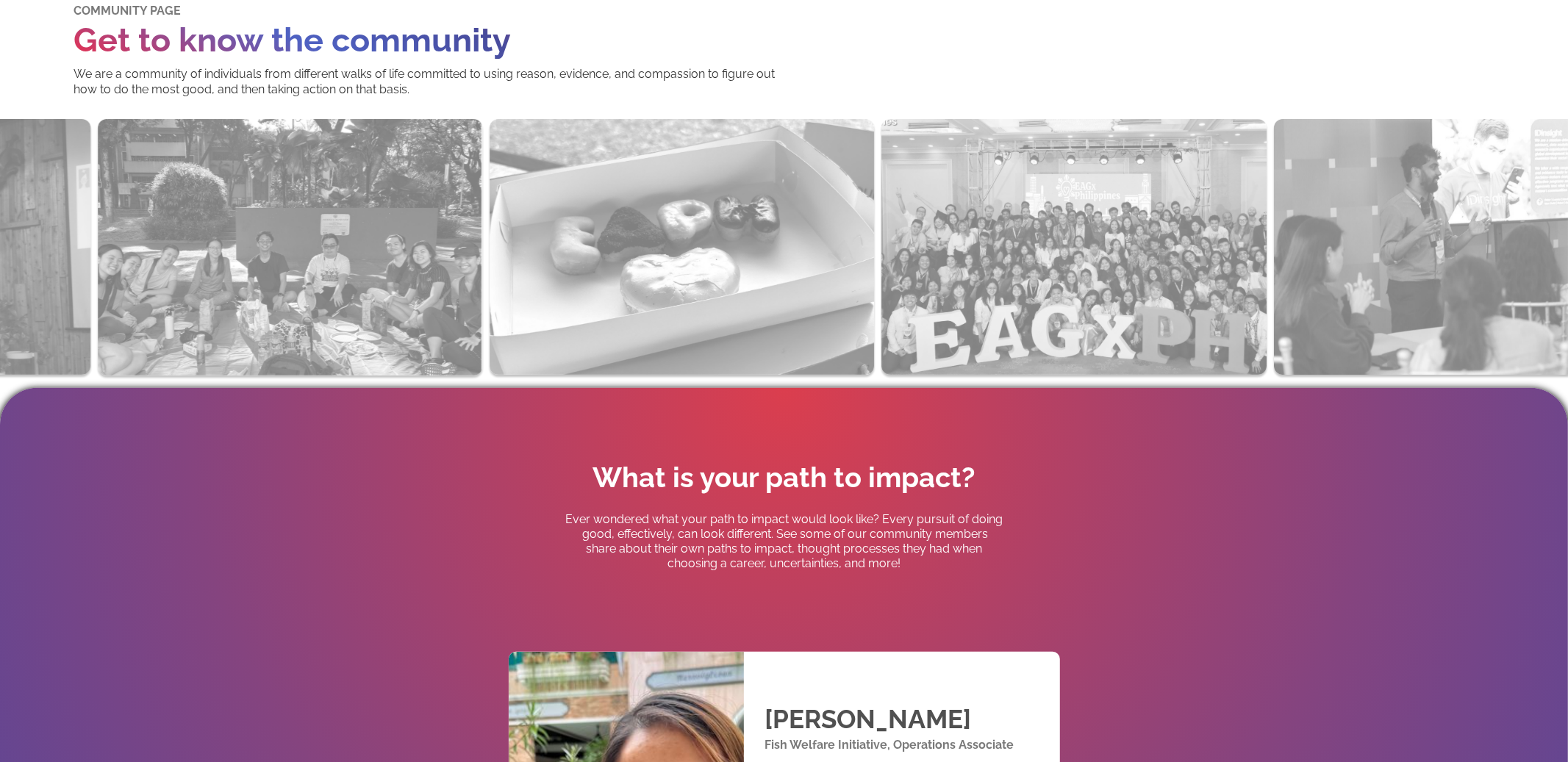
scroll to position [0, 0]
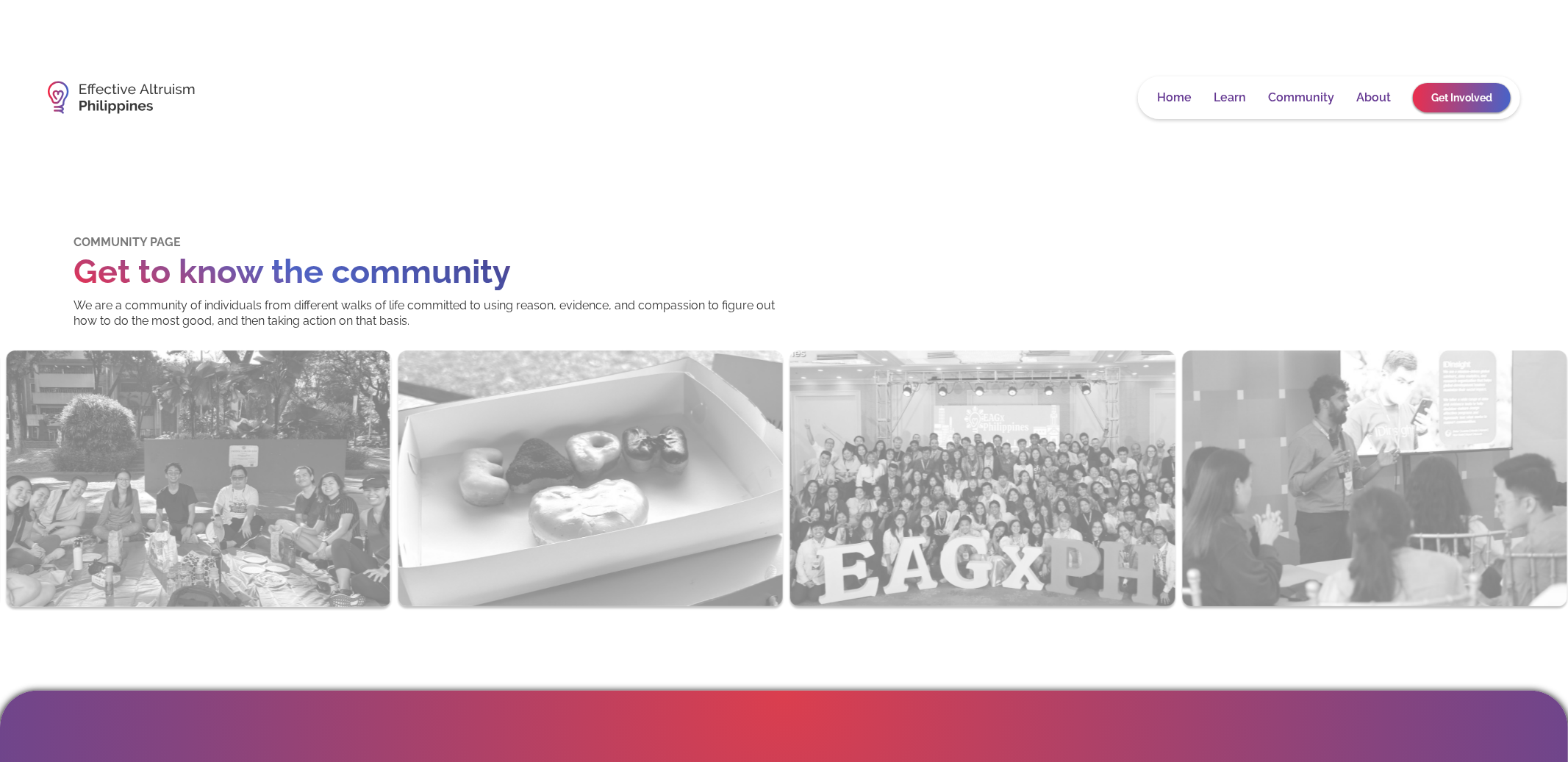
click at [142, 108] on img at bounding box center [121, 97] width 147 height 48
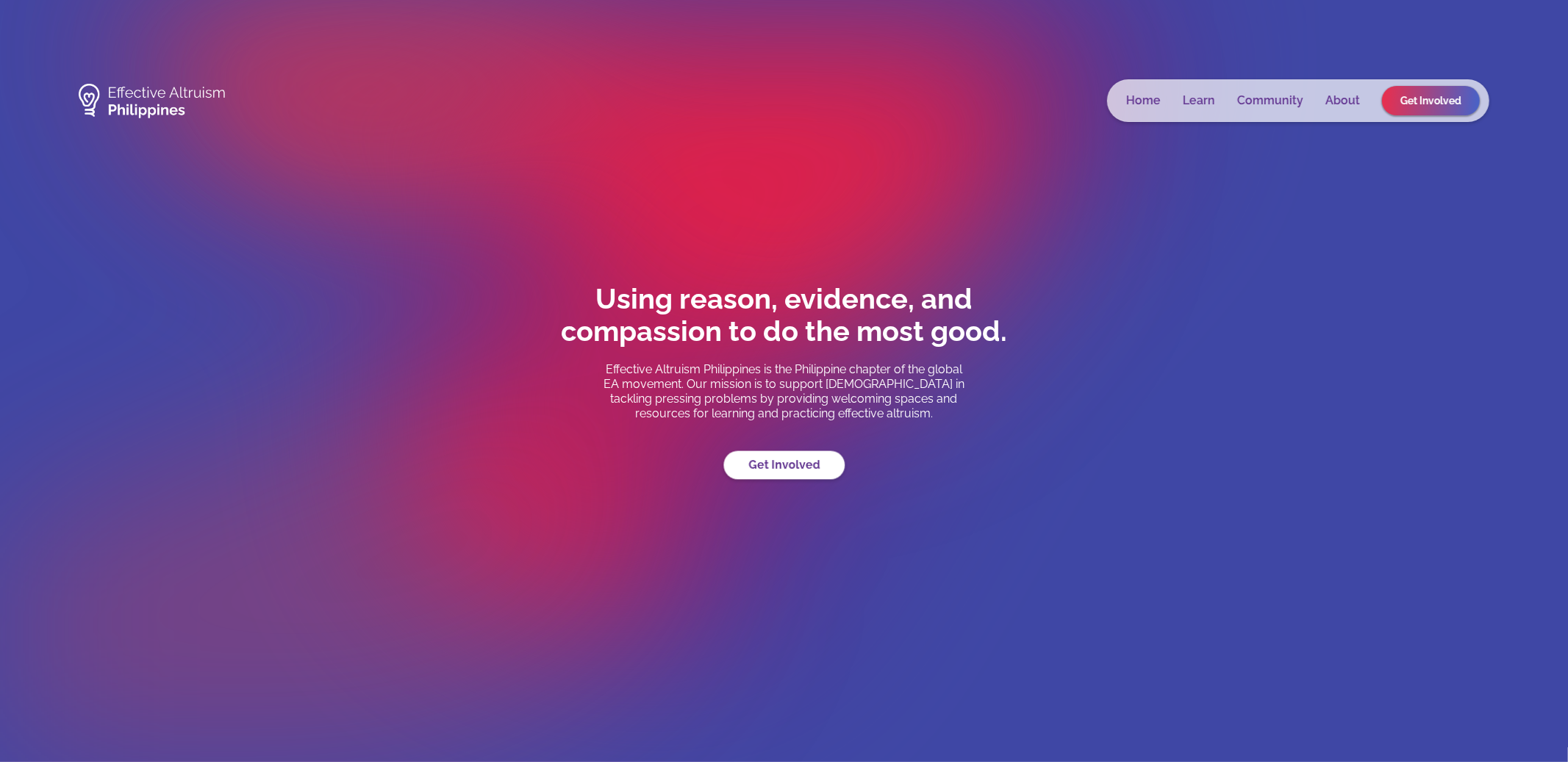
click at [1207, 95] on link "Learn" at bounding box center [1199, 100] width 32 height 14
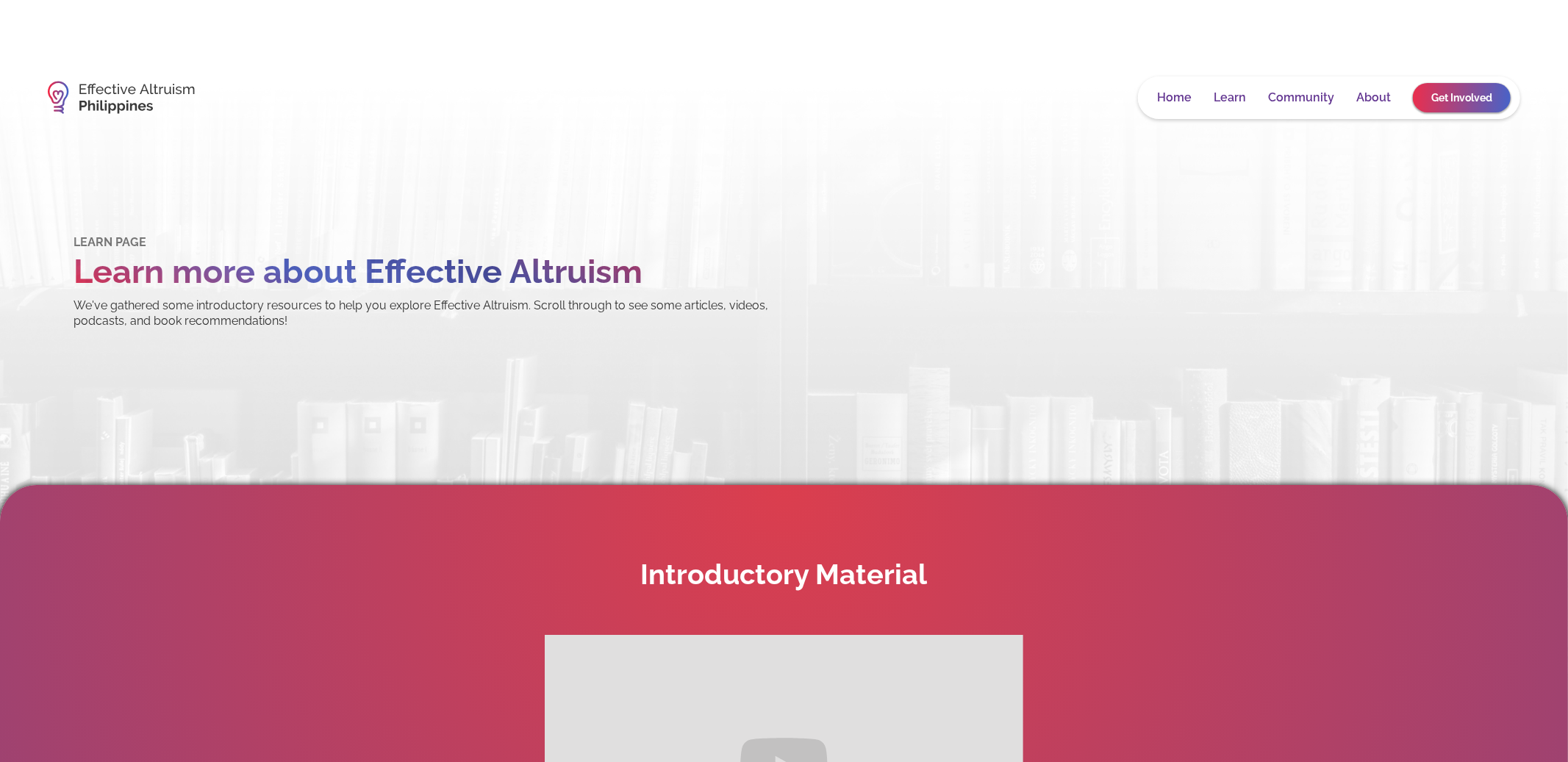
click at [1317, 97] on link "Community" at bounding box center [1301, 97] width 66 height 14
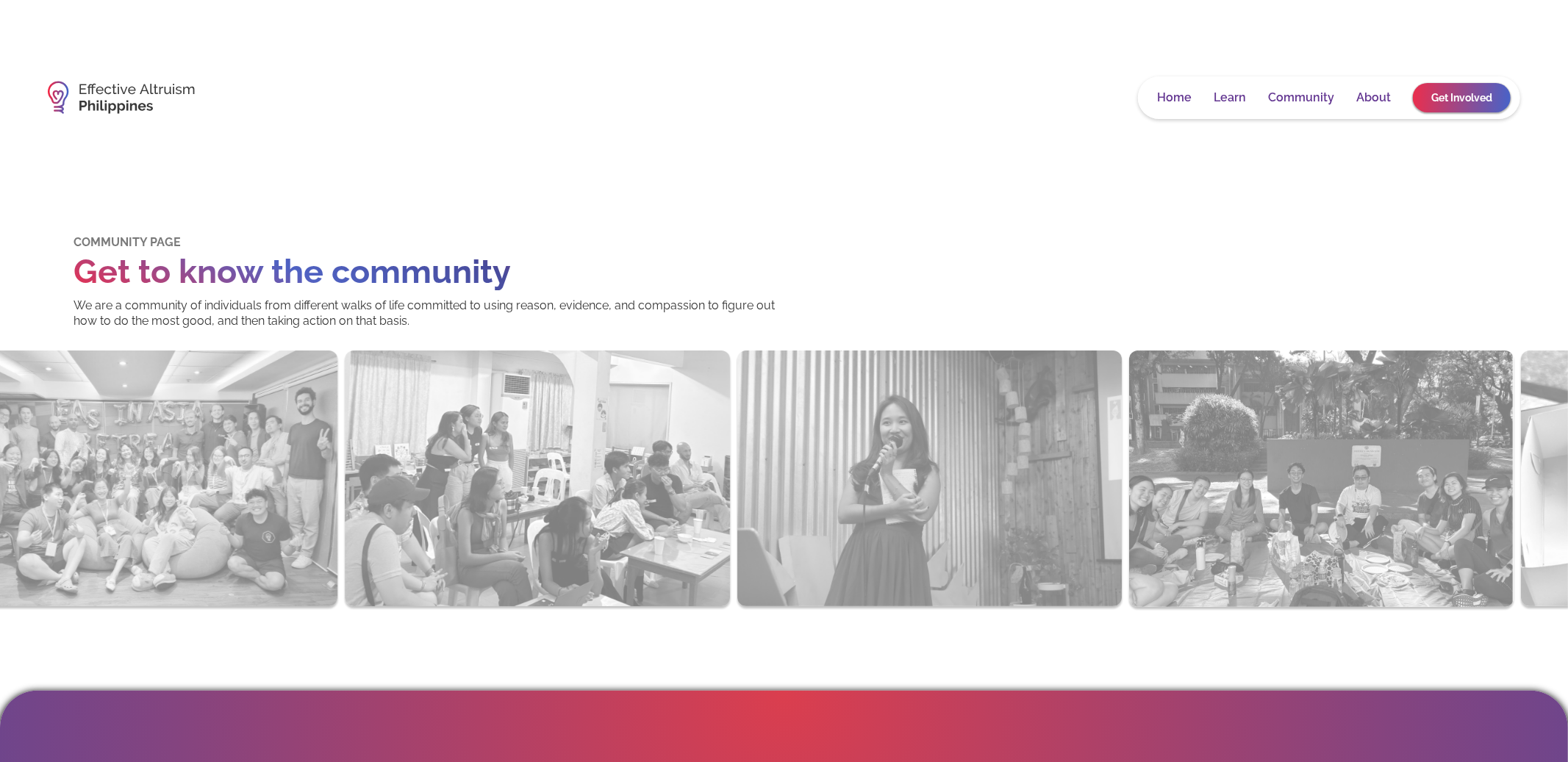
click at [1231, 95] on link "Learn" at bounding box center [1230, 97] width 32 height 14
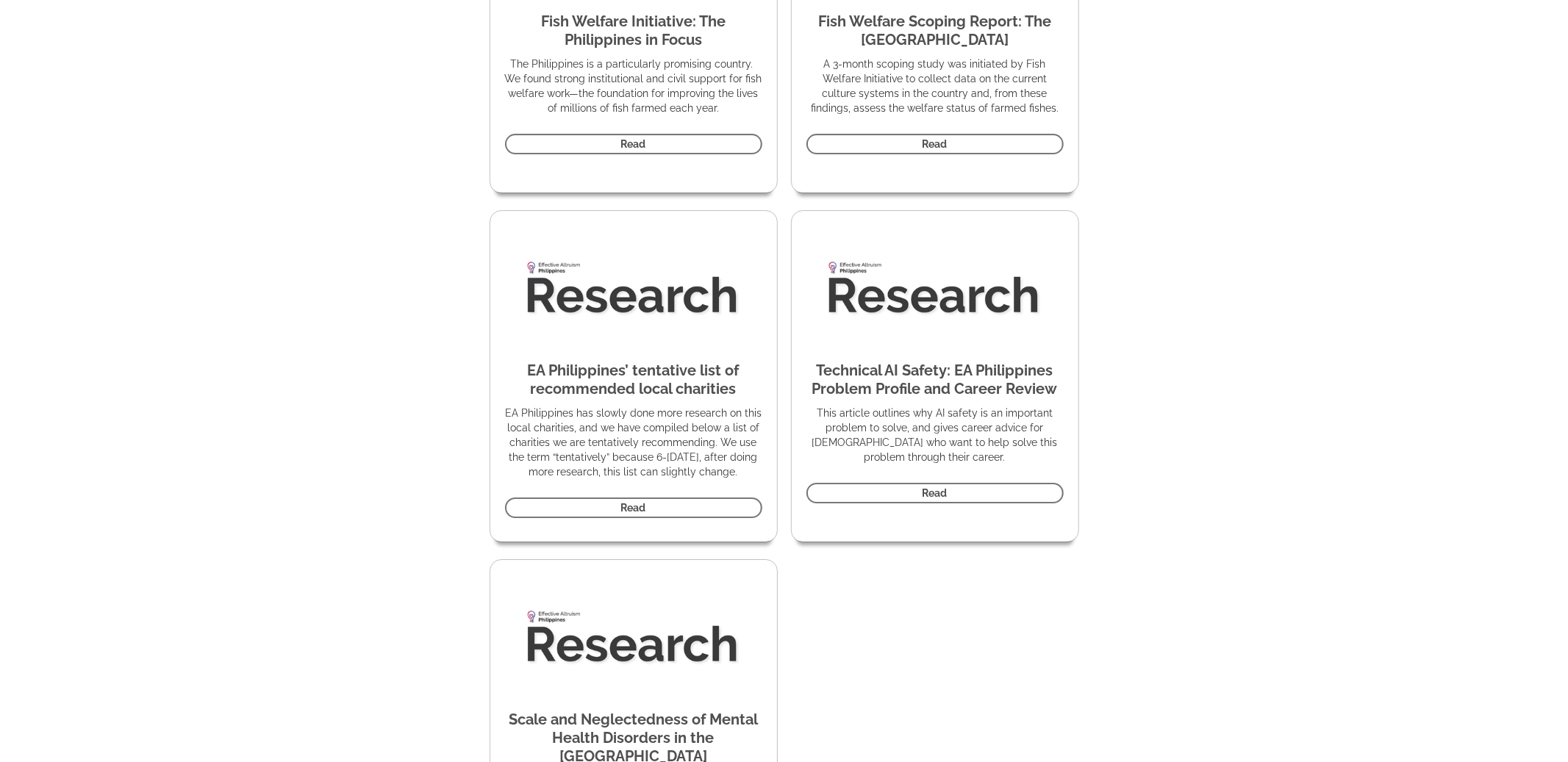
scroll to position [4175, 0]
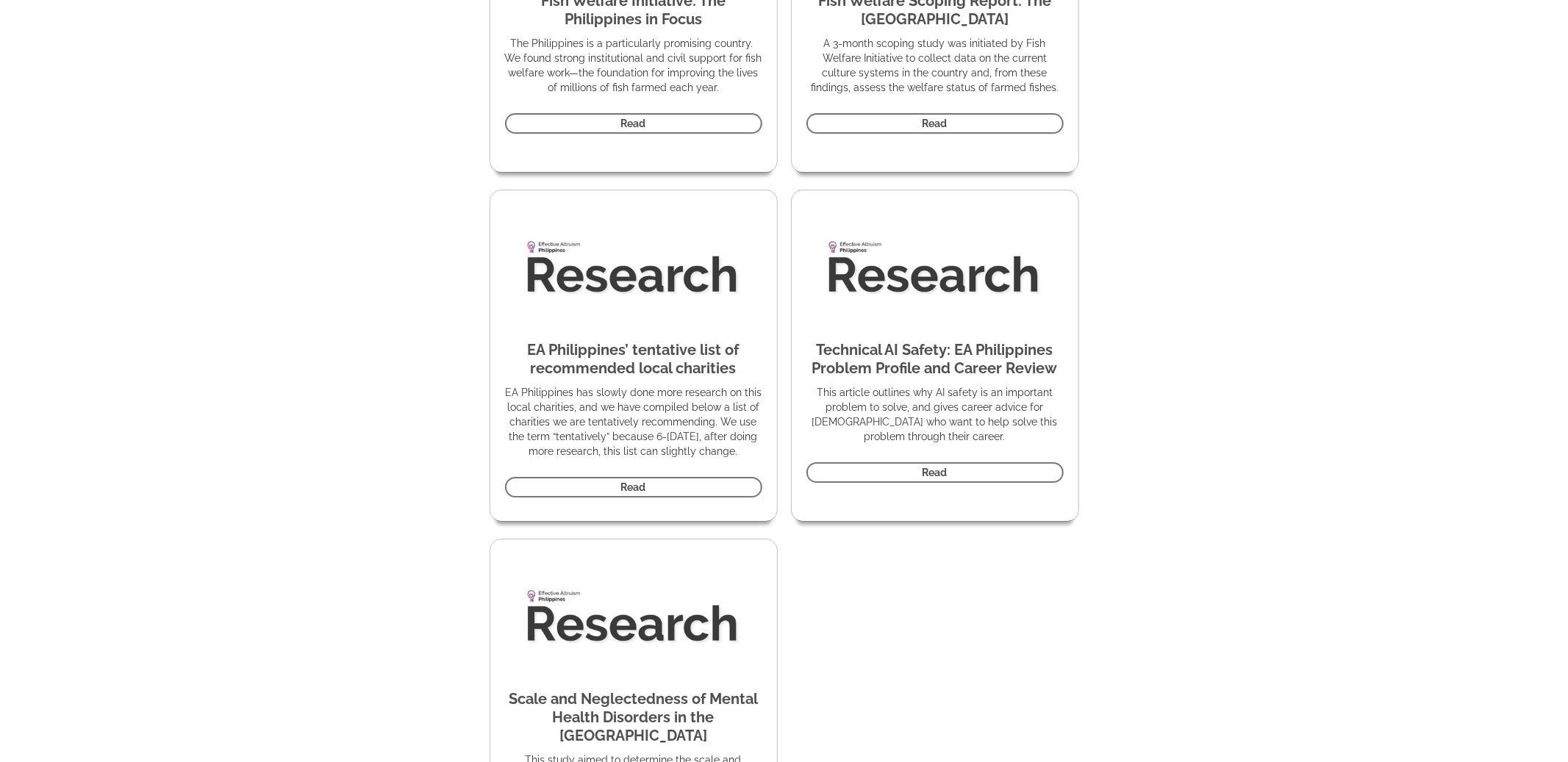
click at [663, 481] on link "Read" at bounding box center [634, 487] width 257 height 20
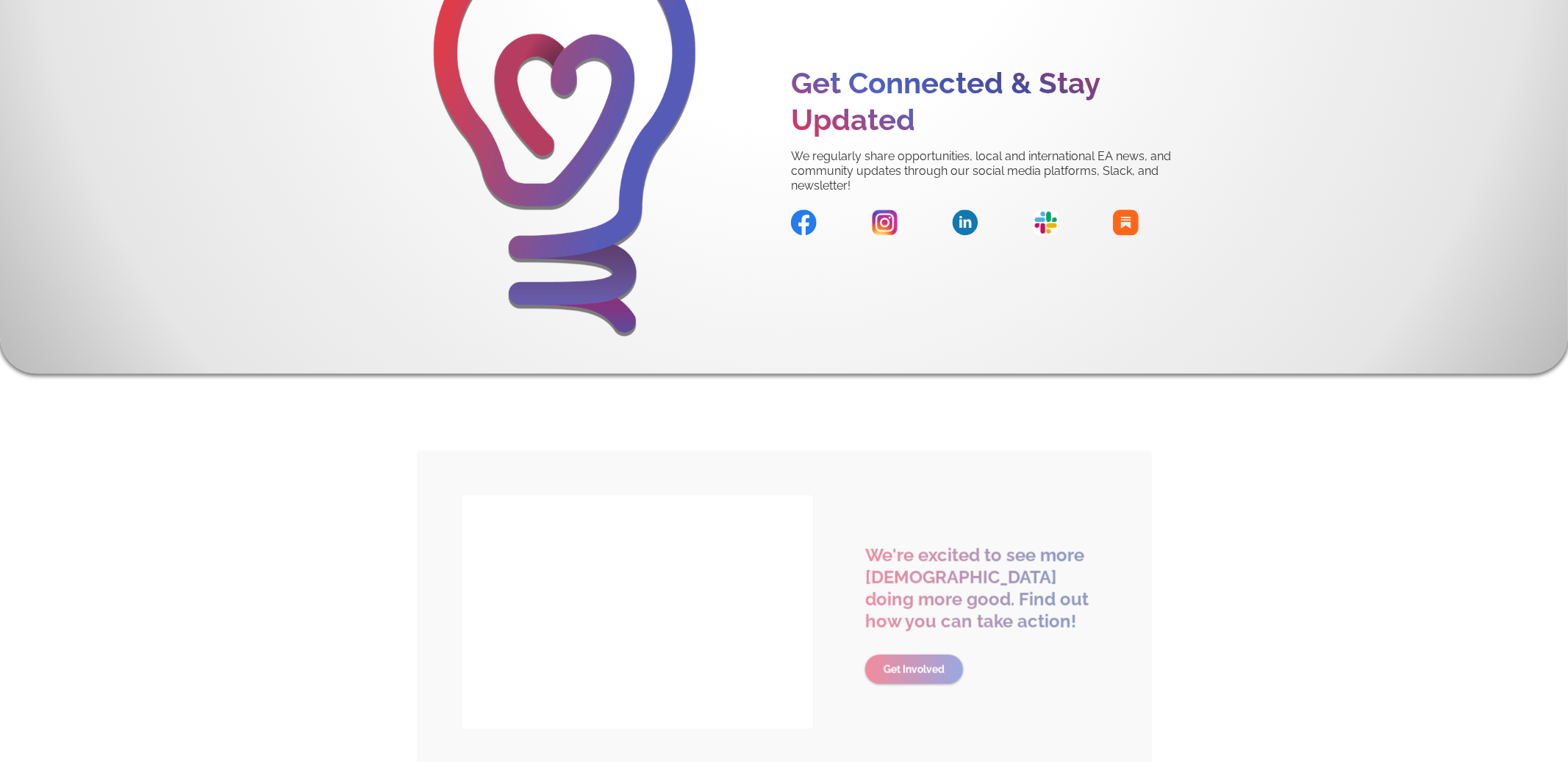
scroll to position [7602, 0]
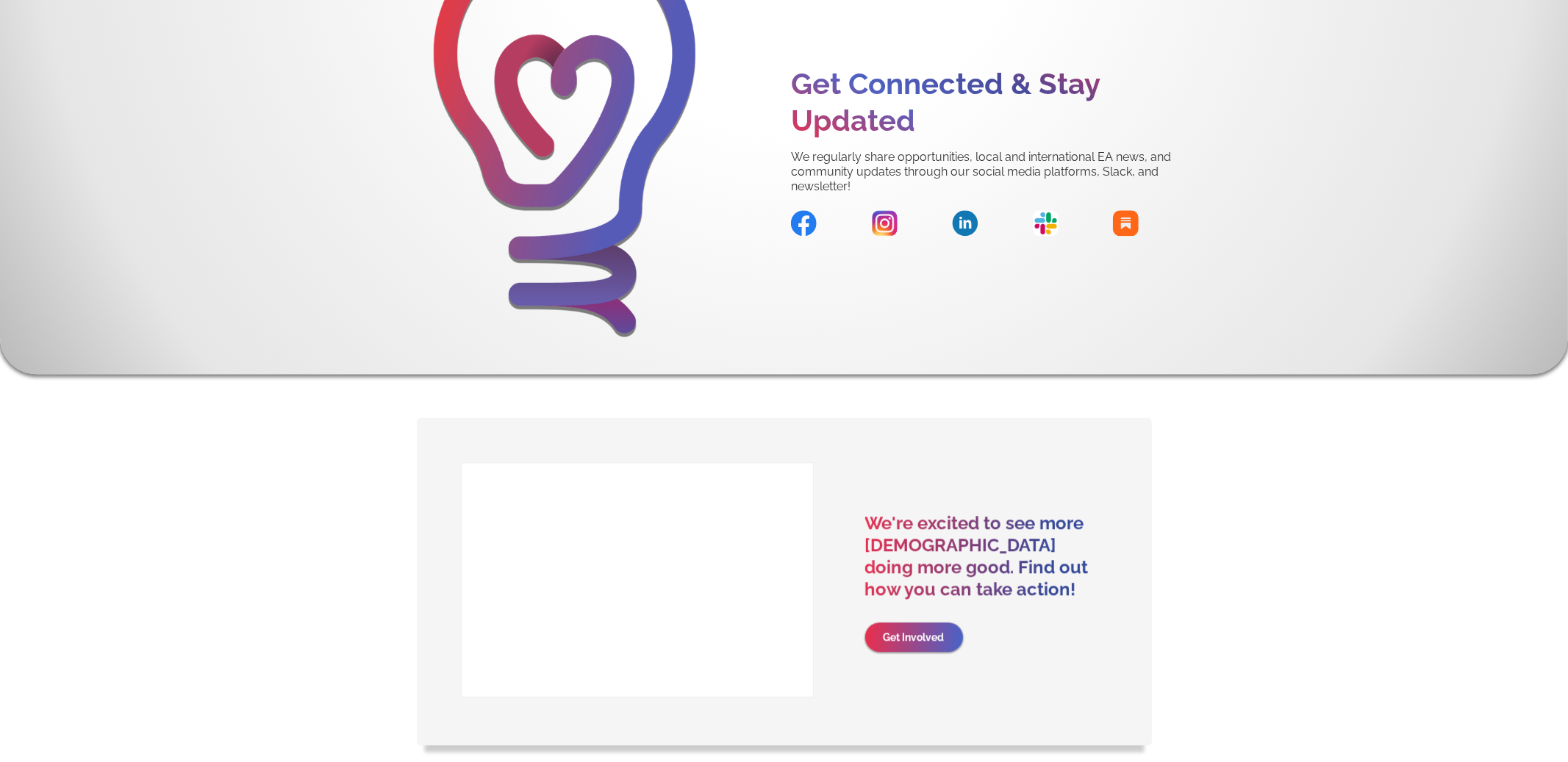
click at [799, 210] on img at bounding box center [804, 223] width 26 height 26
